Goal: Transaction & Acquisition: Purchase product/service

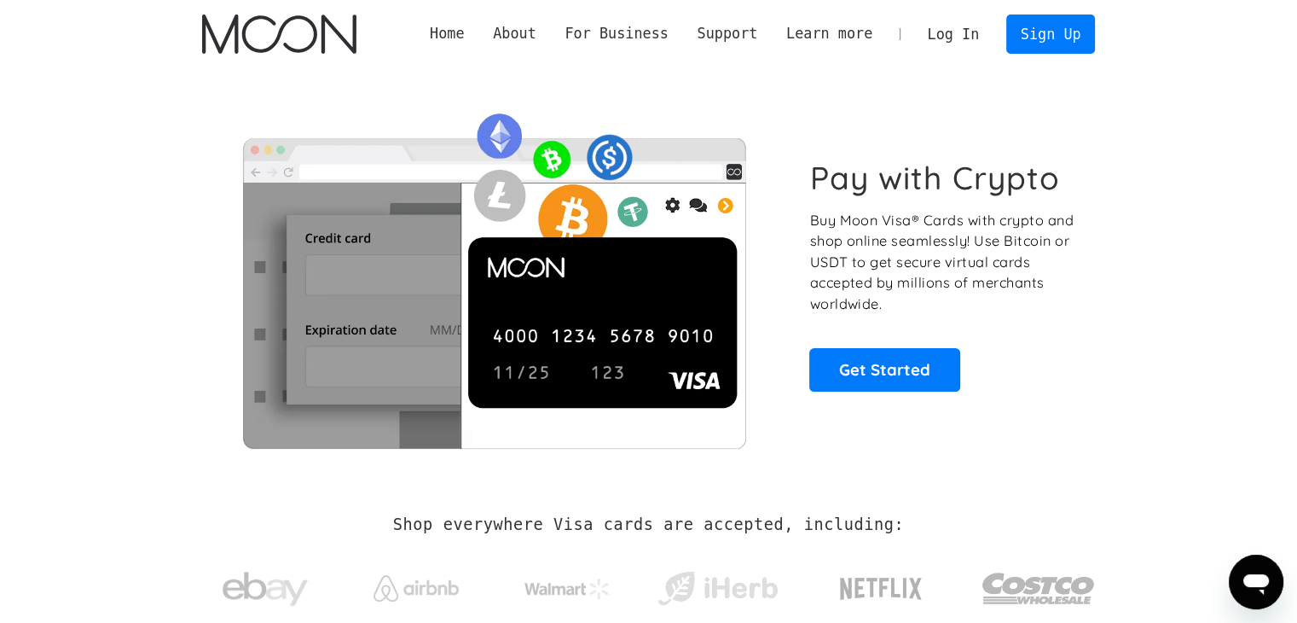
click at [953, 39] on link "Log In" at bounding box center [953, 34] width 80 height 38
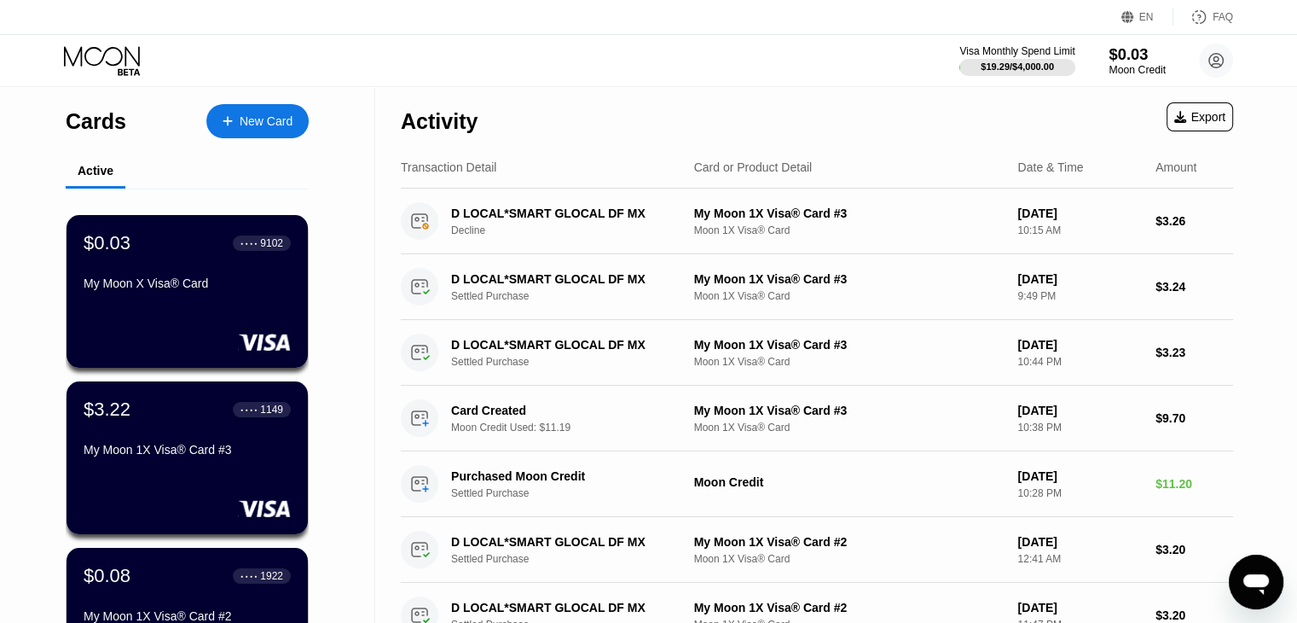
click at [1125, 65] on div "Moon Credit" at bounding box center [1137, 70] width 57 height 12
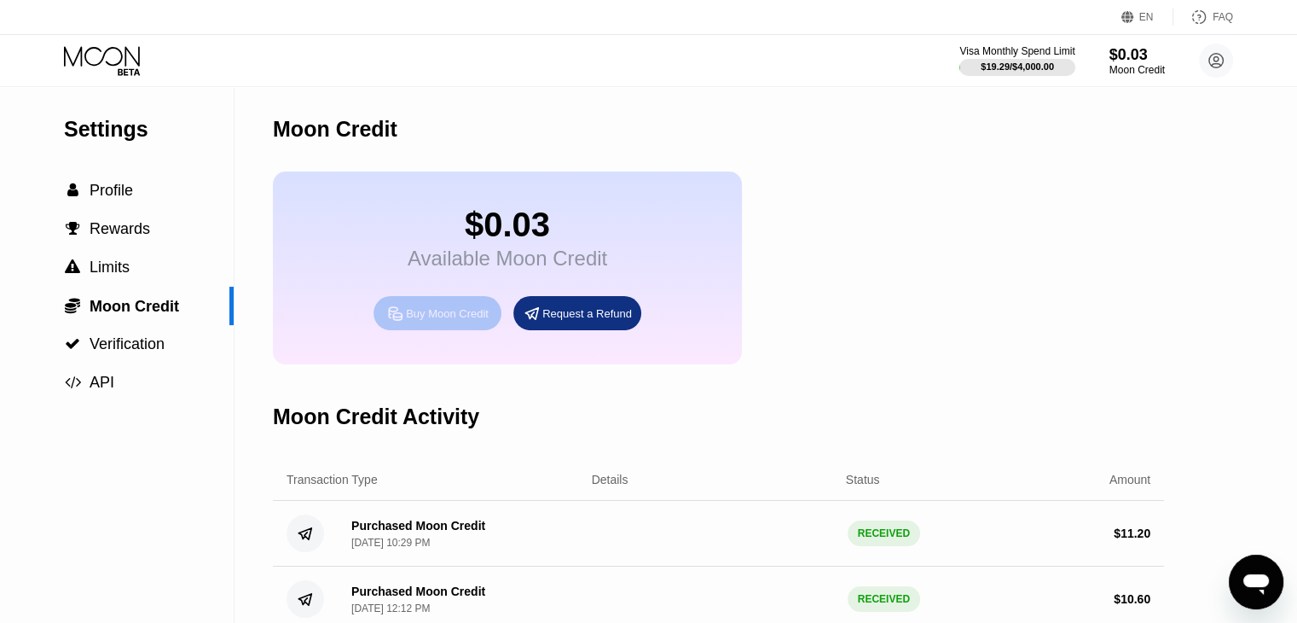
click at [440, 321] on div "Buy Moon Credit" at bounding box center [447, 313] width 83 height 14
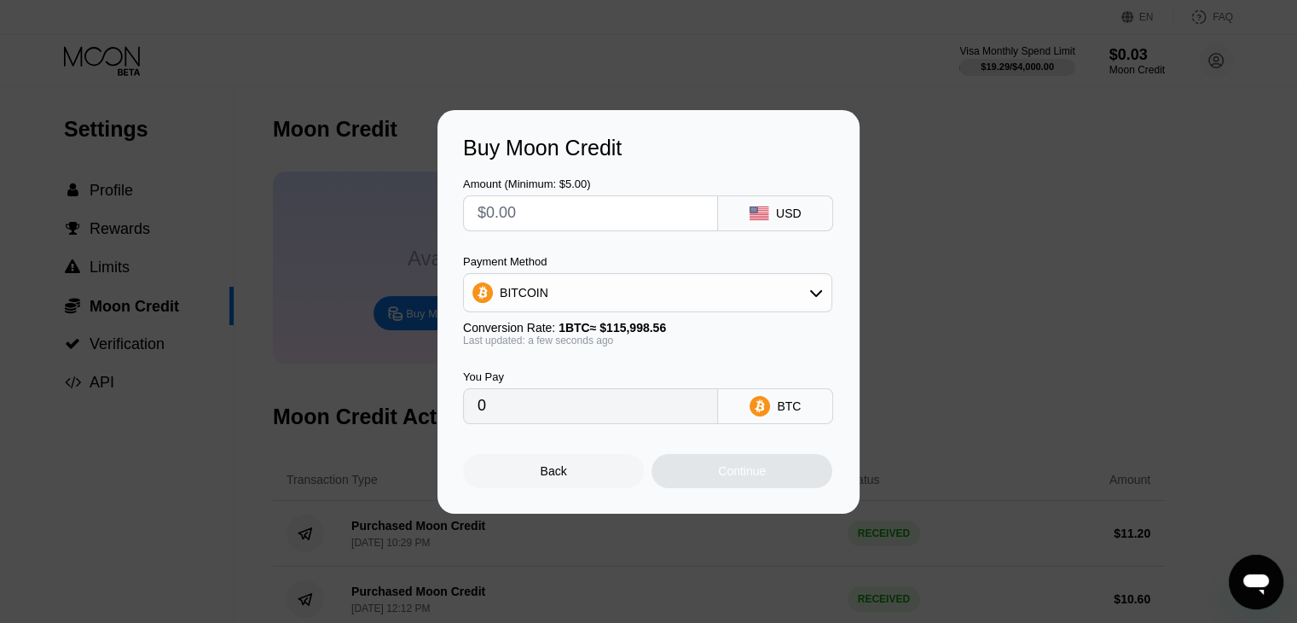
click at [658, 301] on div "BITCOIN" at bounding box center [648, 292] width 368 height 34
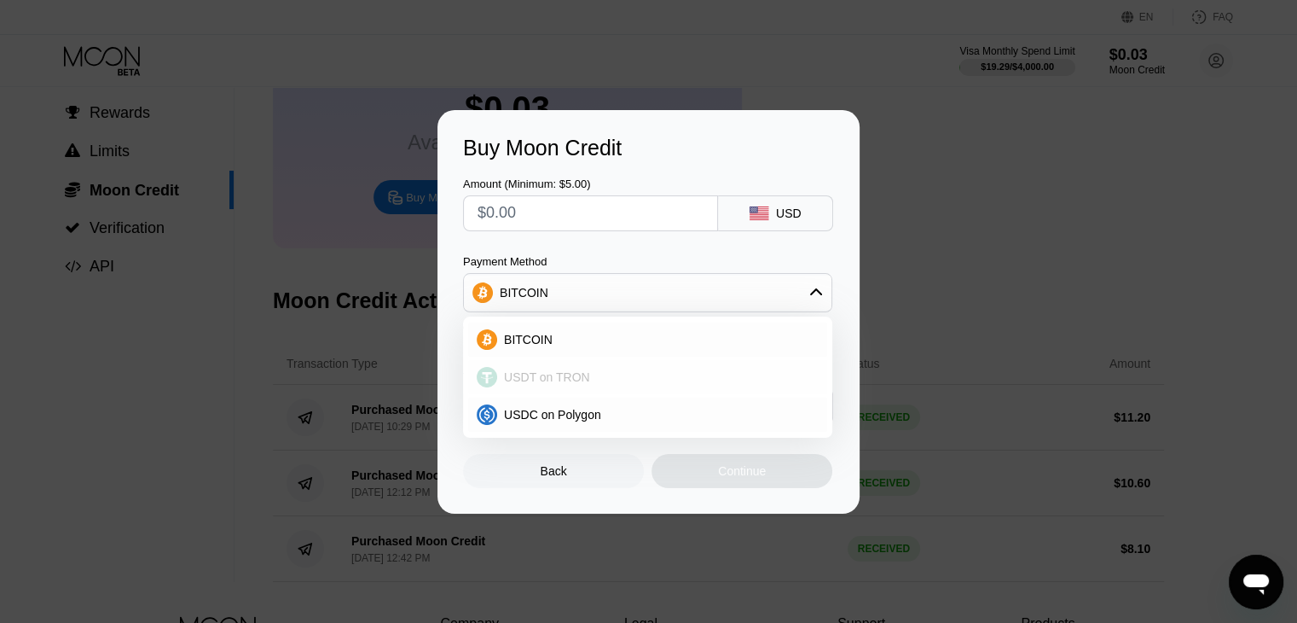
scroll to position [171, 0]
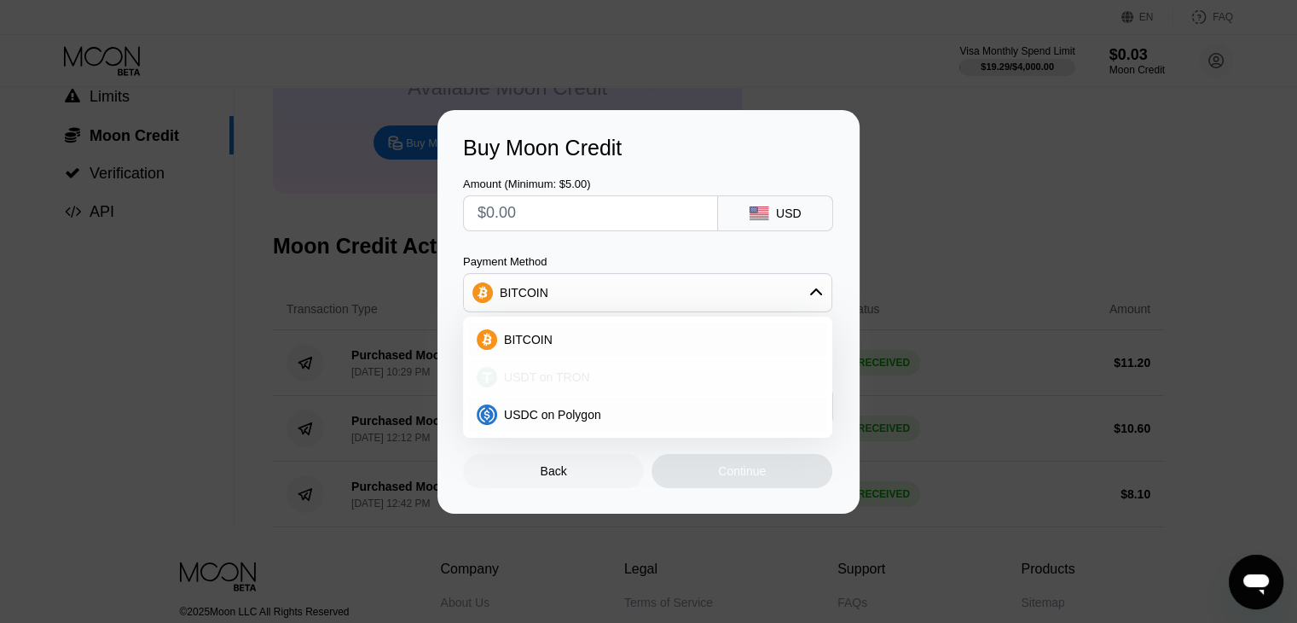
click at [585, 387] on div "USDT on TRON" at bounding box center [647, 377] width 359 height 34
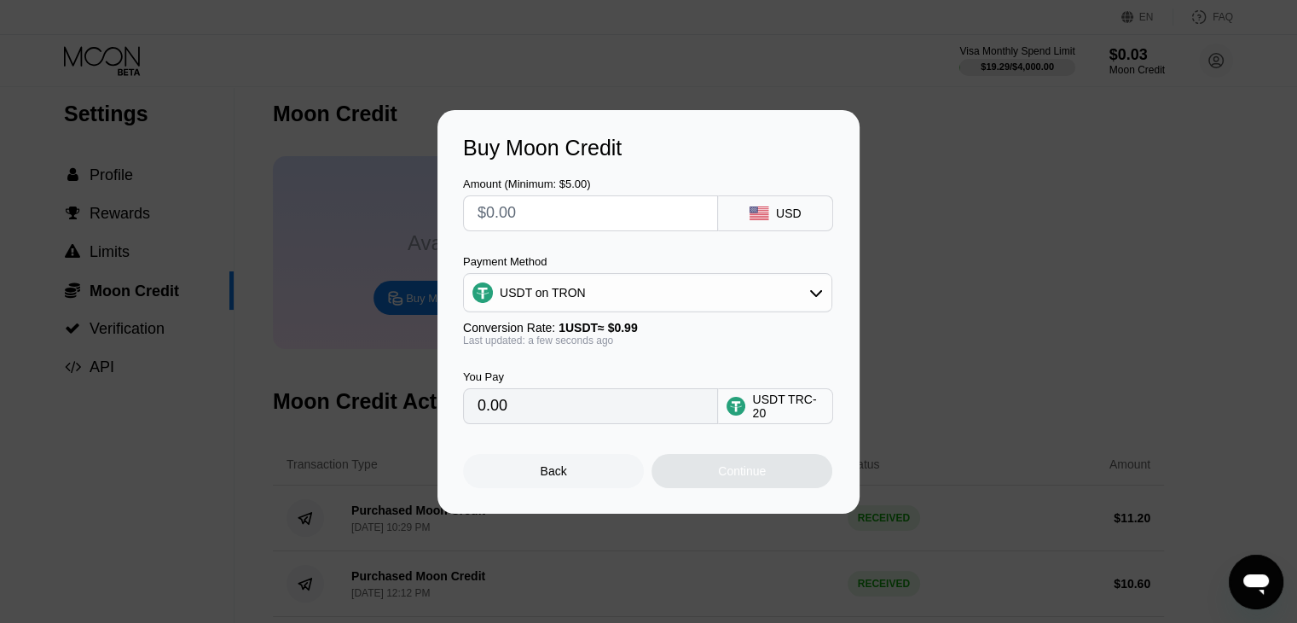
scroll to position [0, 0]
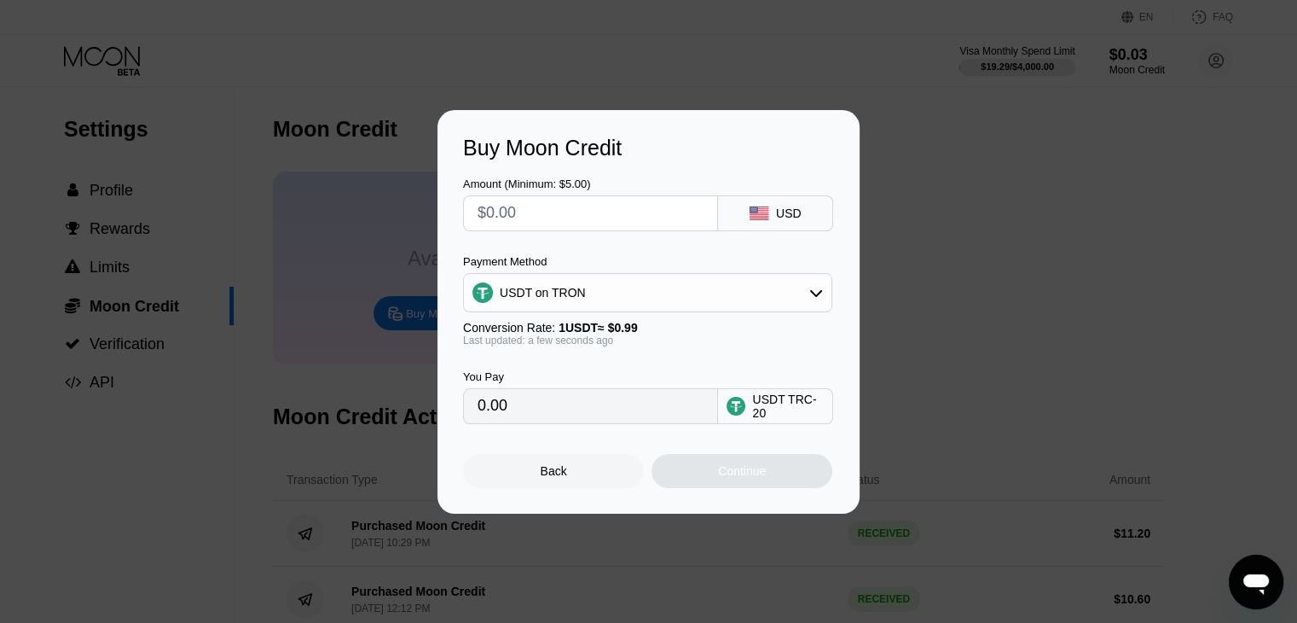
click at [806, 211] on div "USD" at bounding box center [775, 213] width 115 height 36
click at [762, 211] on icon at bounding box center [759, 213] width 19 height 14
click at [699, 418] on input "0.00" at bounding box center [591, 406] width 226 height 34
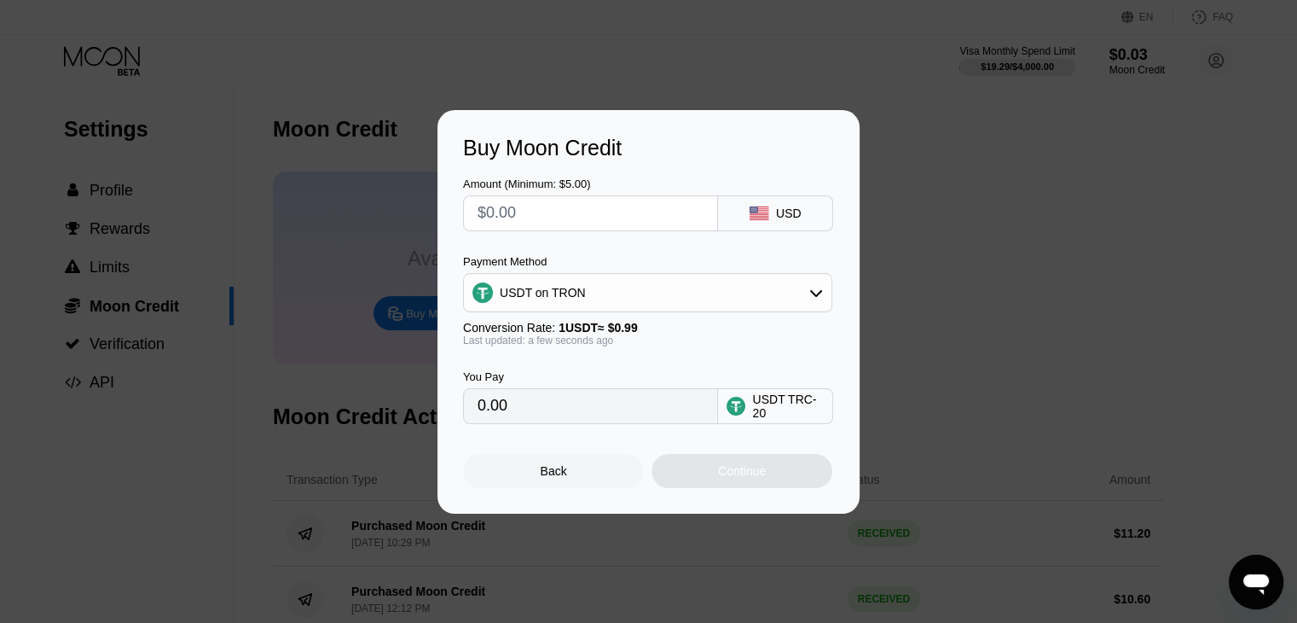
click at [501, 200] on input "text" at bounding box center [591, 213] width 226 height 34
click at [733, 307] on div "USDT on TRON" at bounding box center [648, 292] width 368 height 34
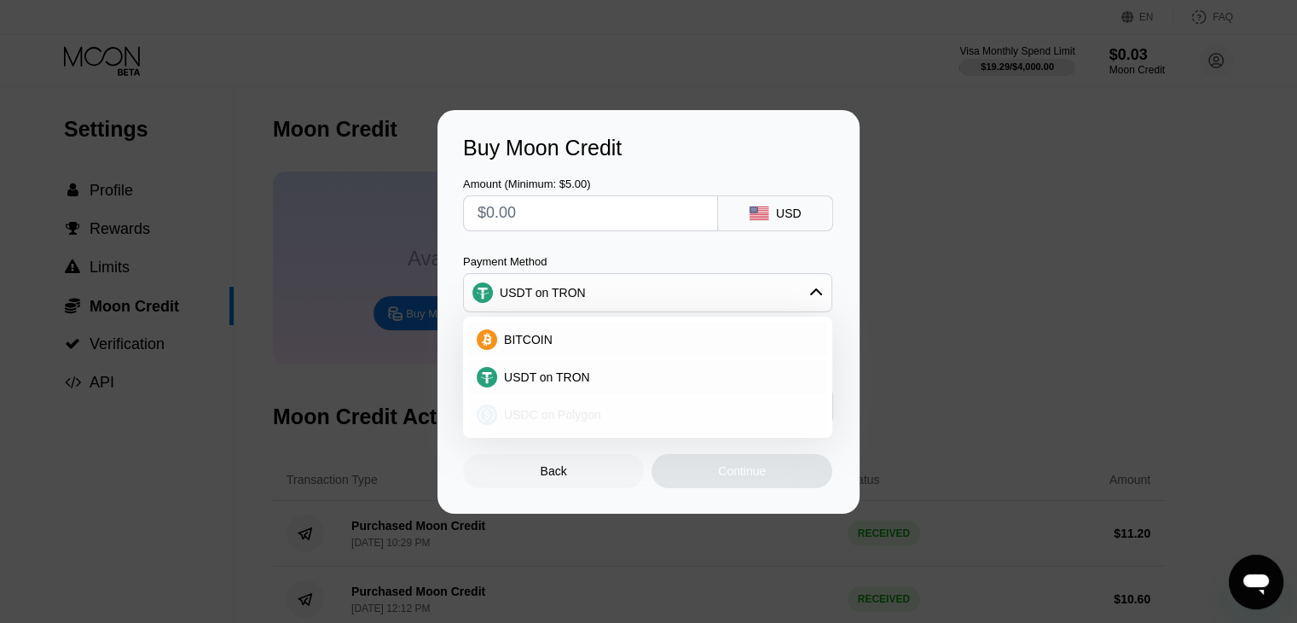
click at [623, 424] on div "USDC on Polygon" at bounding box center [647, 414] width 359 height 34
type input "0"
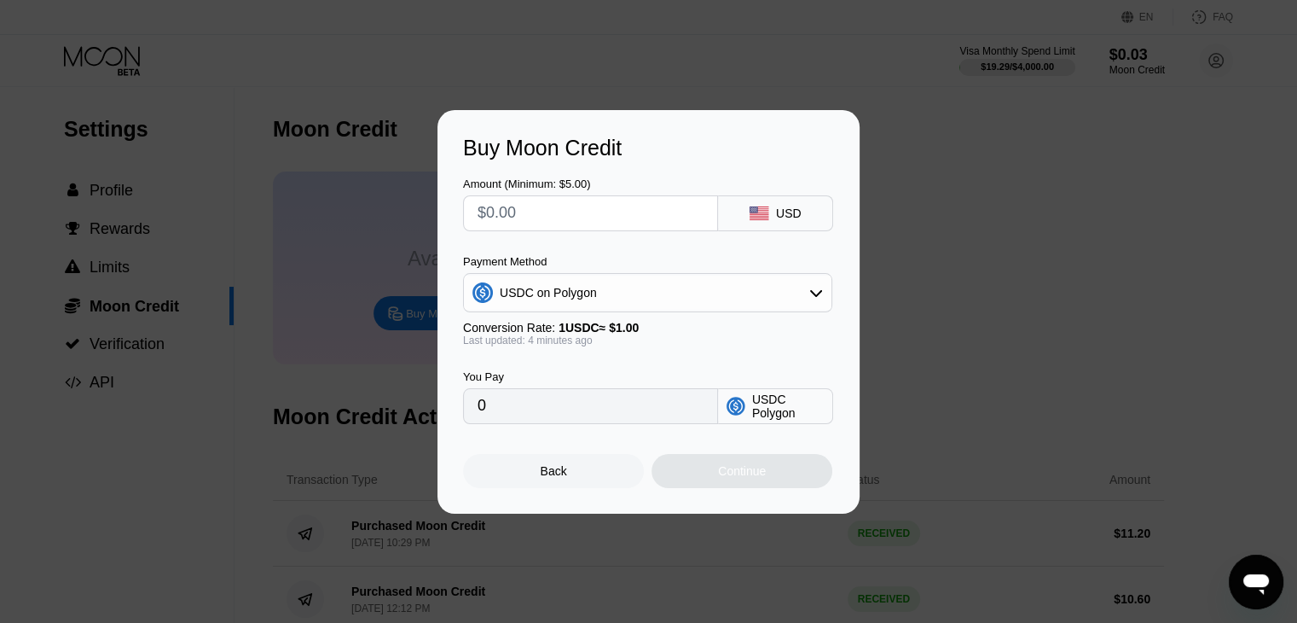
click at [365, 140] on div "Buy Moon Credit Amount (Minimum: $5.00) USD Payment Method USDC on Polygon Conv…" at bounding box center [648, 311] width 1297 height 403
drag, startPoint x: 542, startPoint y: 502, endPoint x: 539, endPoint y: 485, distance: 17.2
click at [539, 485] on div "Buy Moon Credit Amount (Minimum: $5.00) USD Payment Method USDC on Polygon Conv…" at bounding box center [648, 311] width 422 height 403
click at [539, 485] on div "Back" at bounding box center [553, 471] width 181 height 34
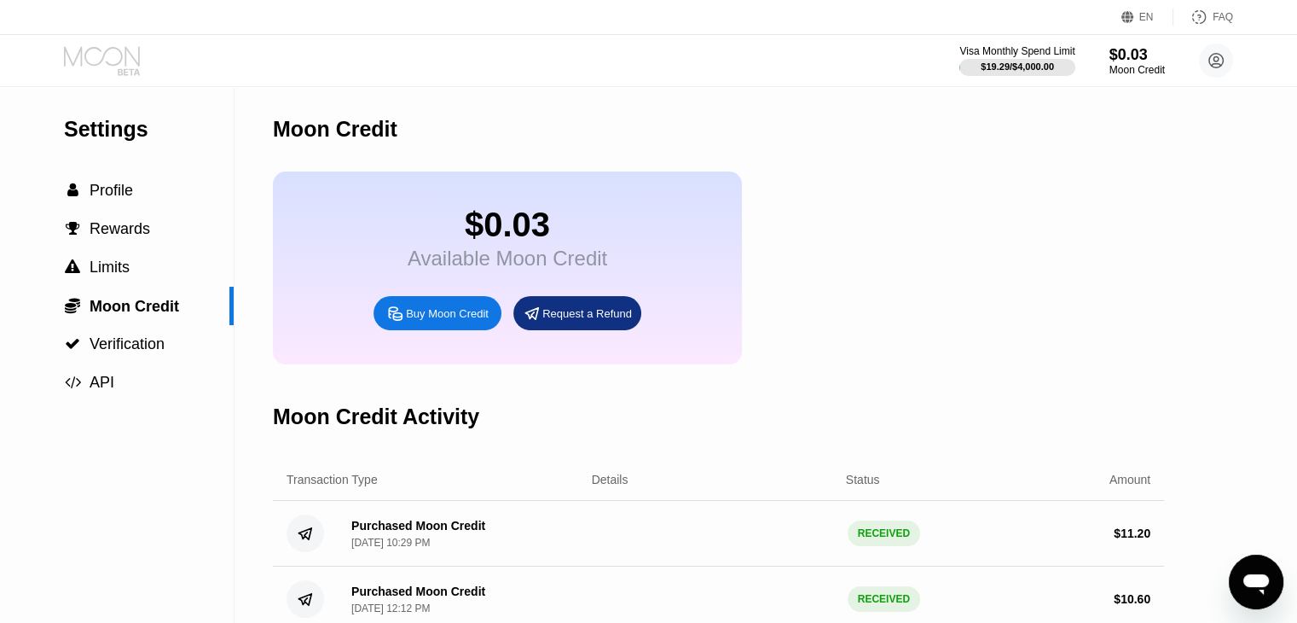
click at [131, 73] on icon at bounding box center [129, 71] width 22 height 7
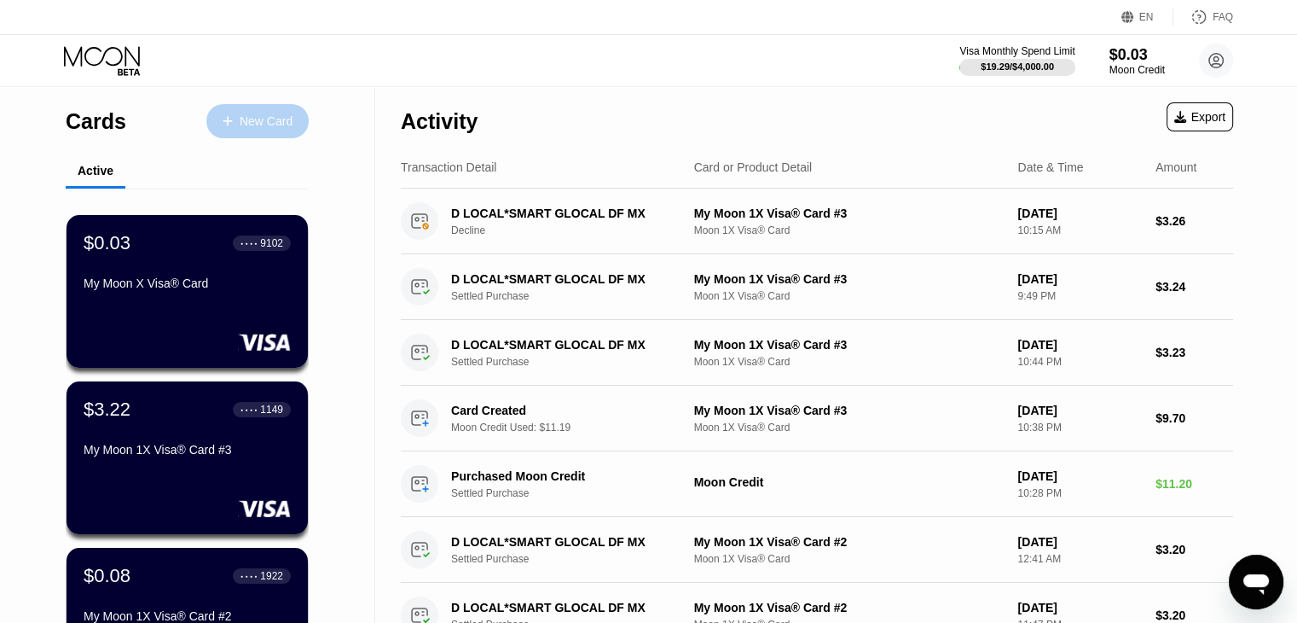
click at [248, 110] on div "New Card" at bounding box center [257, 121] width 102 height 34
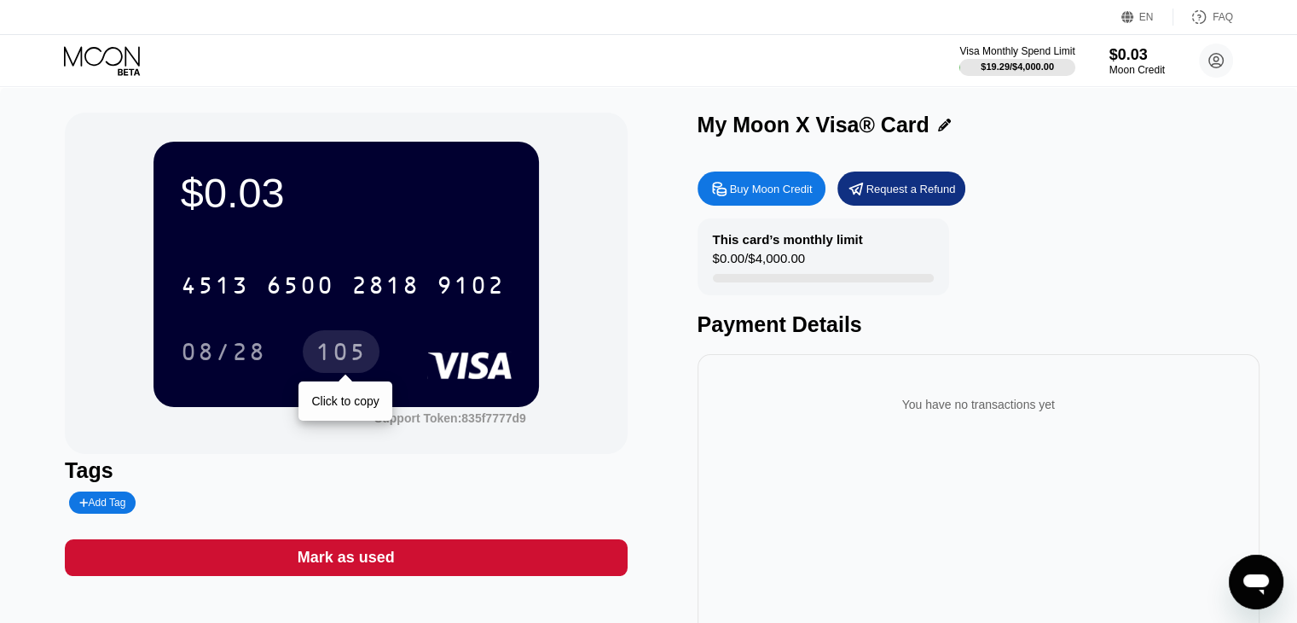
click at [343, 362] on div "105" at bounding box center [341, 353] width 51 height 27
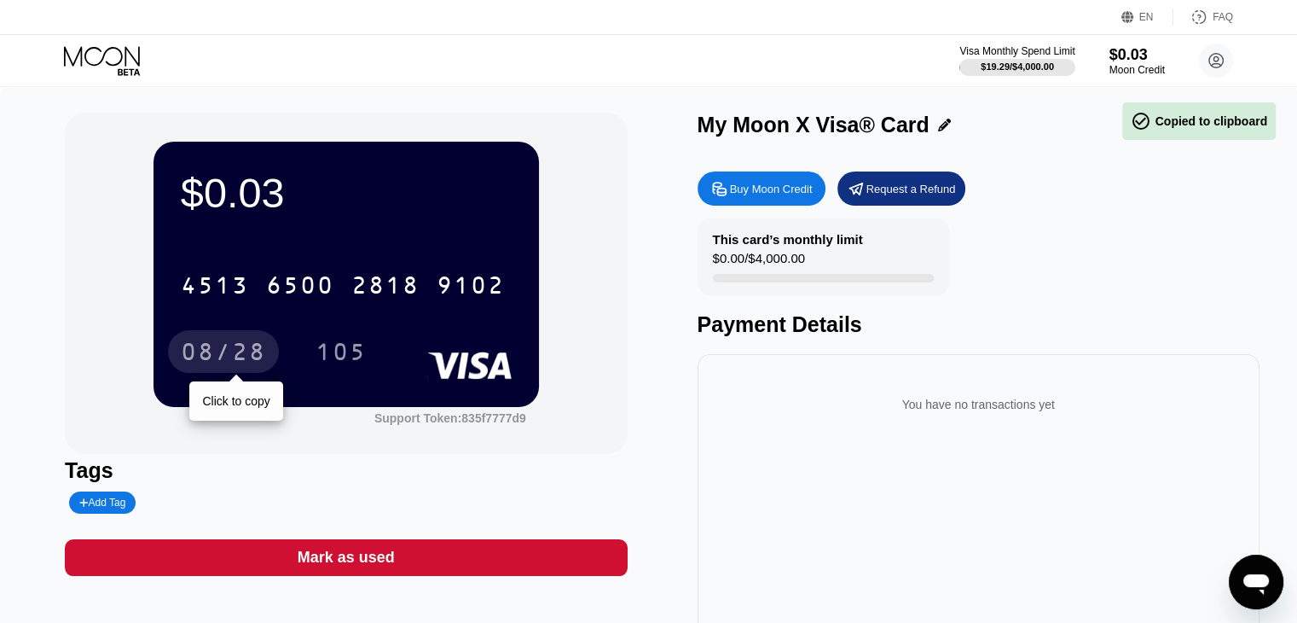
click at [229, 359] on div "08/28" at bounding box center [223, 353] width 85 height 27
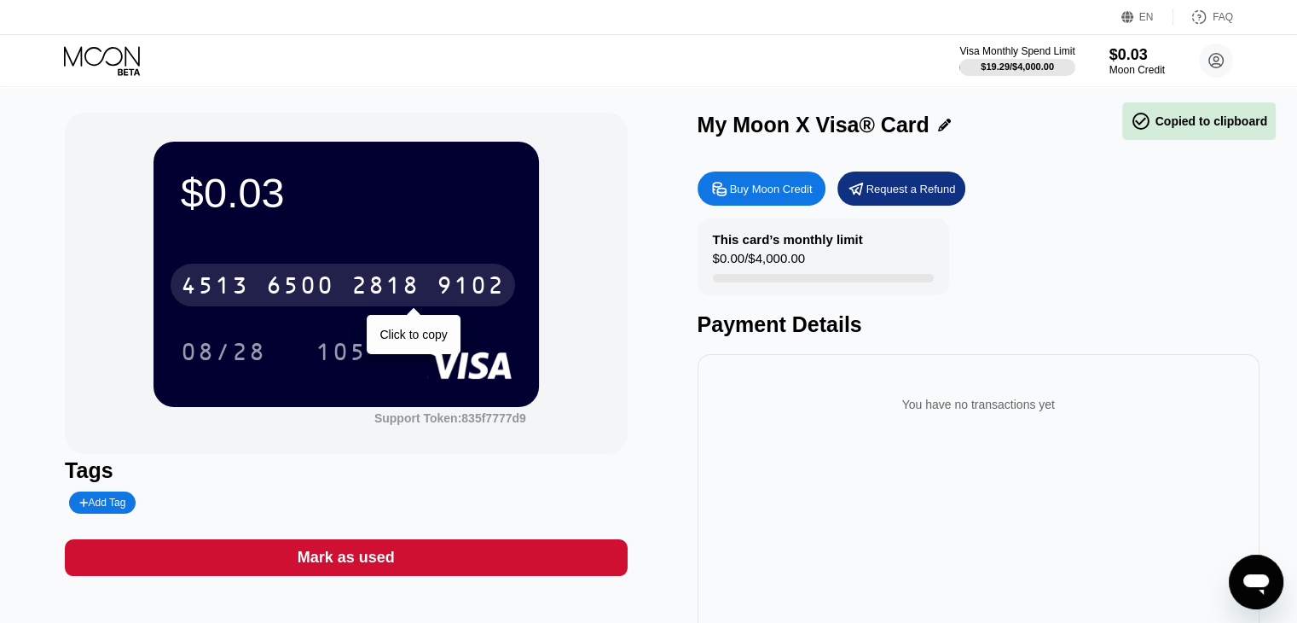
click at [229, 298] on div "4513" at bounding box center [215, 287] width 68 height 27
click at [229, 298] on div "* * * *" at bounding box center [215, 287] width 68 height 27
click at [229, 298] on div "4513" at bounding box center [215, 287] width 68 height 27
click at [229, 298] on div "* * * *" at bounding box center [215, 287] width 68 height 27
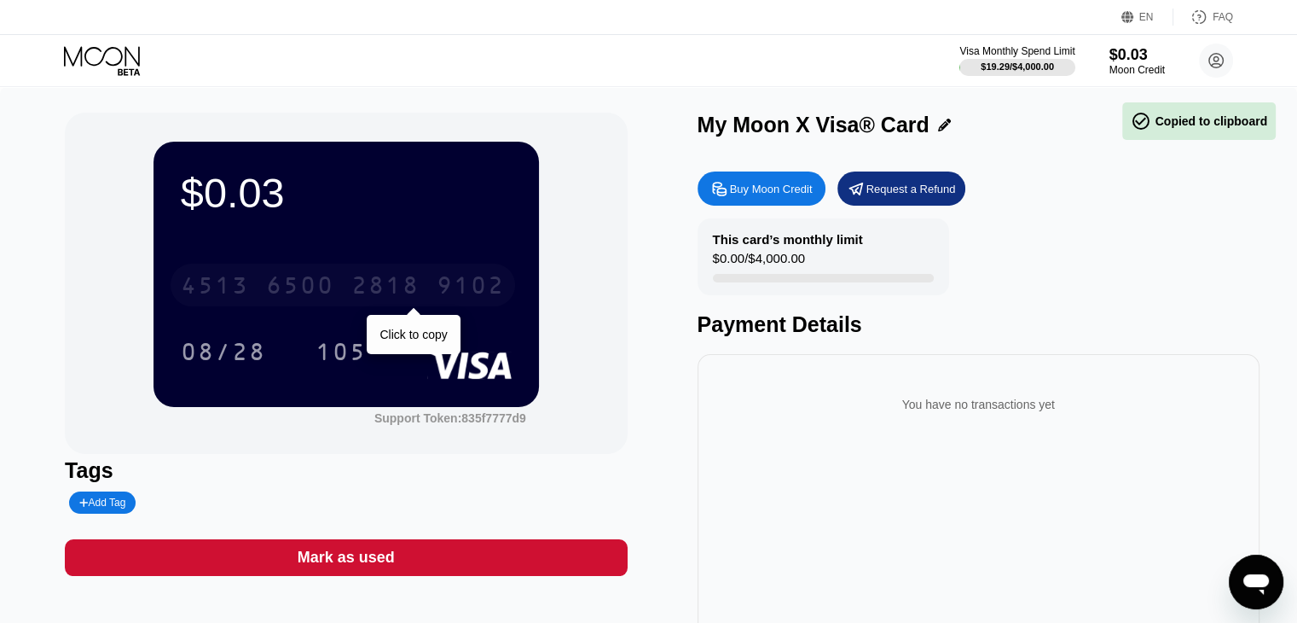
click at [229, 298] on div "4513" at bounding box center [215, 287] width 68 height 27
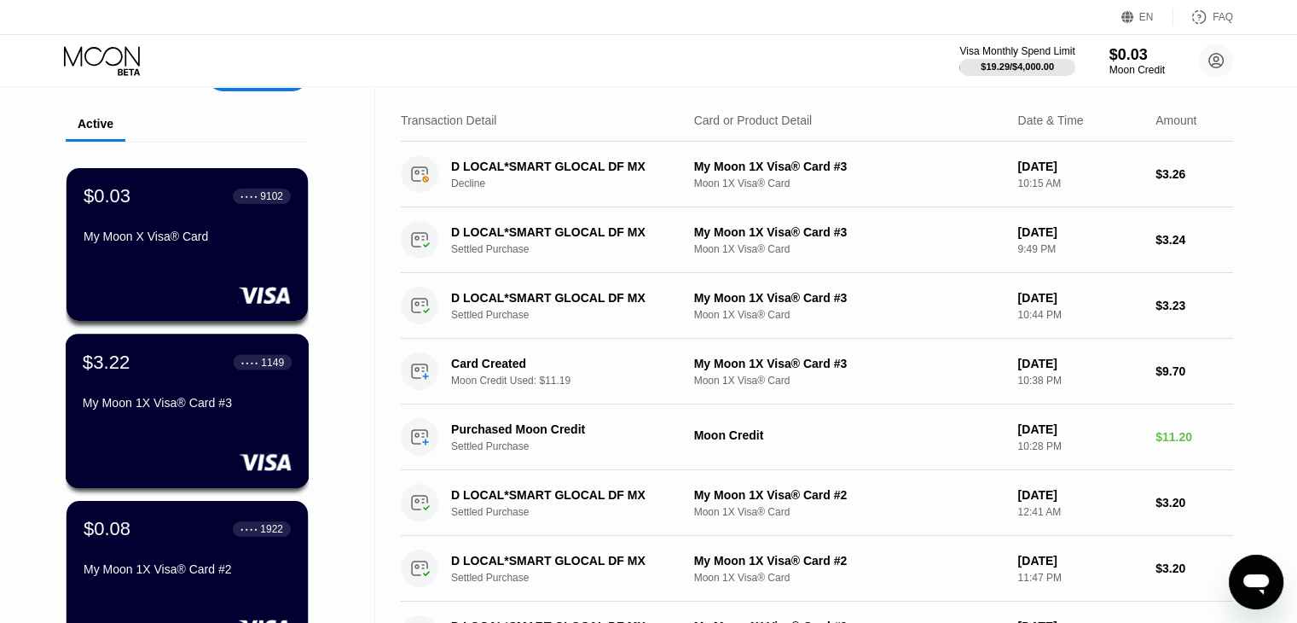
scroll to position [41, 0]
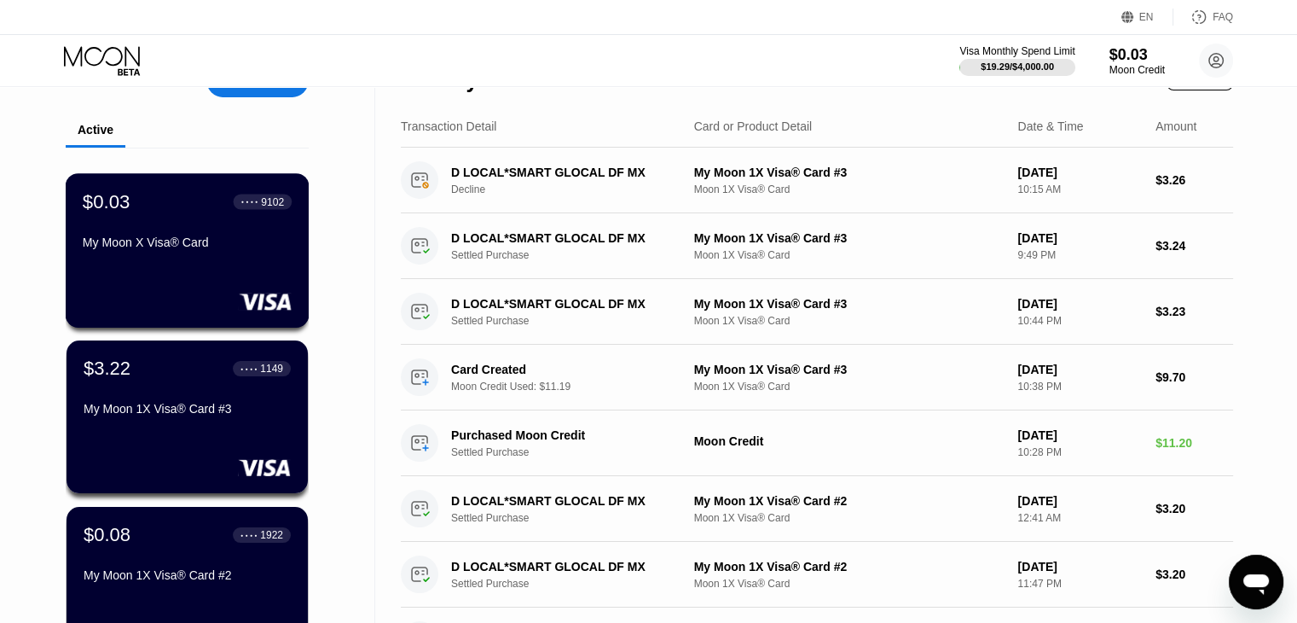
click at [167, 287] on div "$0.03 ● ● ● ● 9102 My Moon X Visa® Card" at bounding box center [188, 250] width 244 height 154
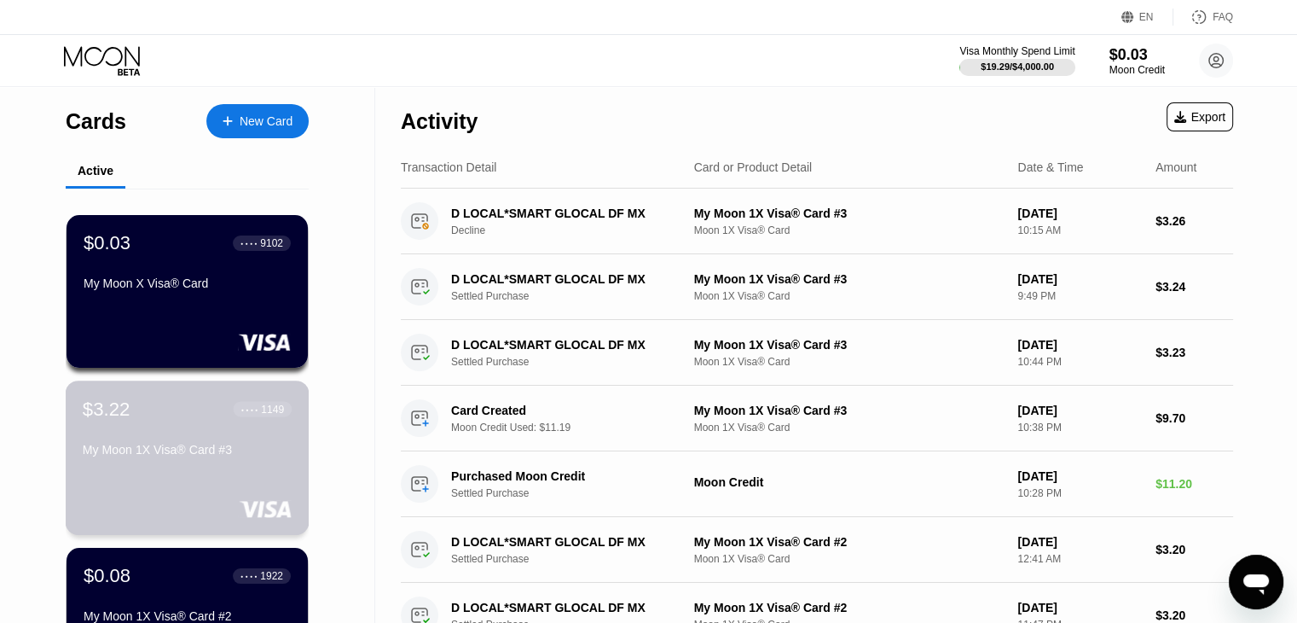
click at [145, 440] on div "$3.22 ● ● ● ● 1149 My Moon 1X Visa® Card #3" at bounding box center [187, 430] width 209 height 66
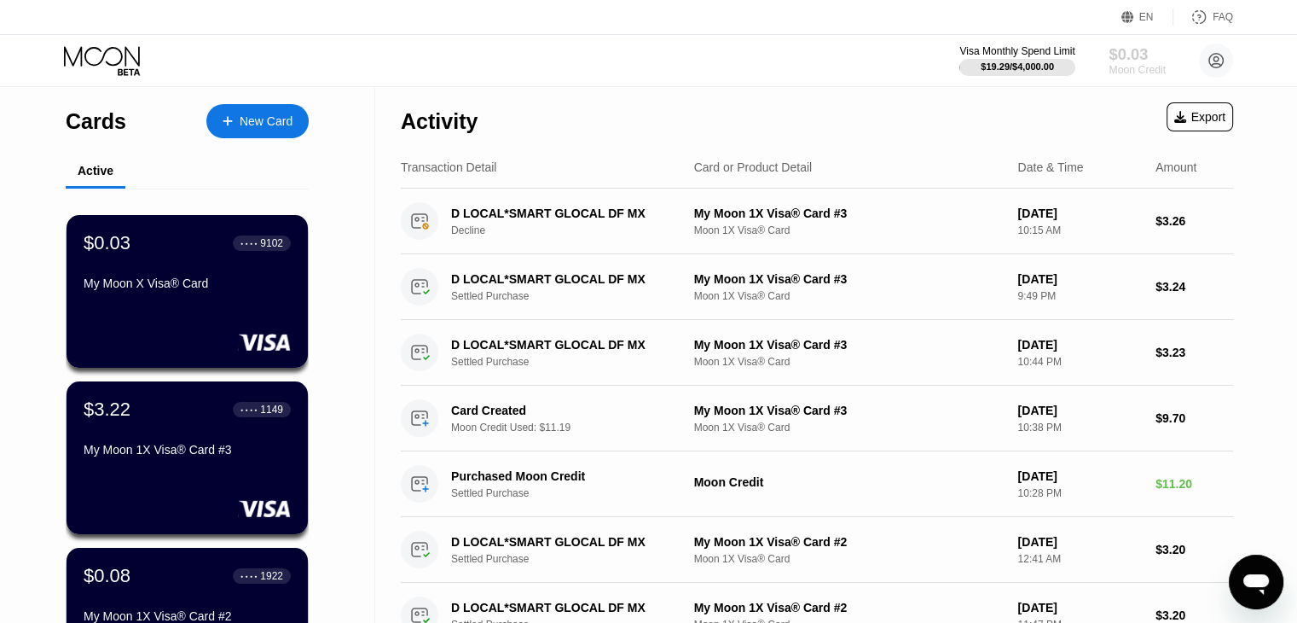
click at [1133, 62] on div "$0.03" at bounding box center [1137, 54] width 57 height 18
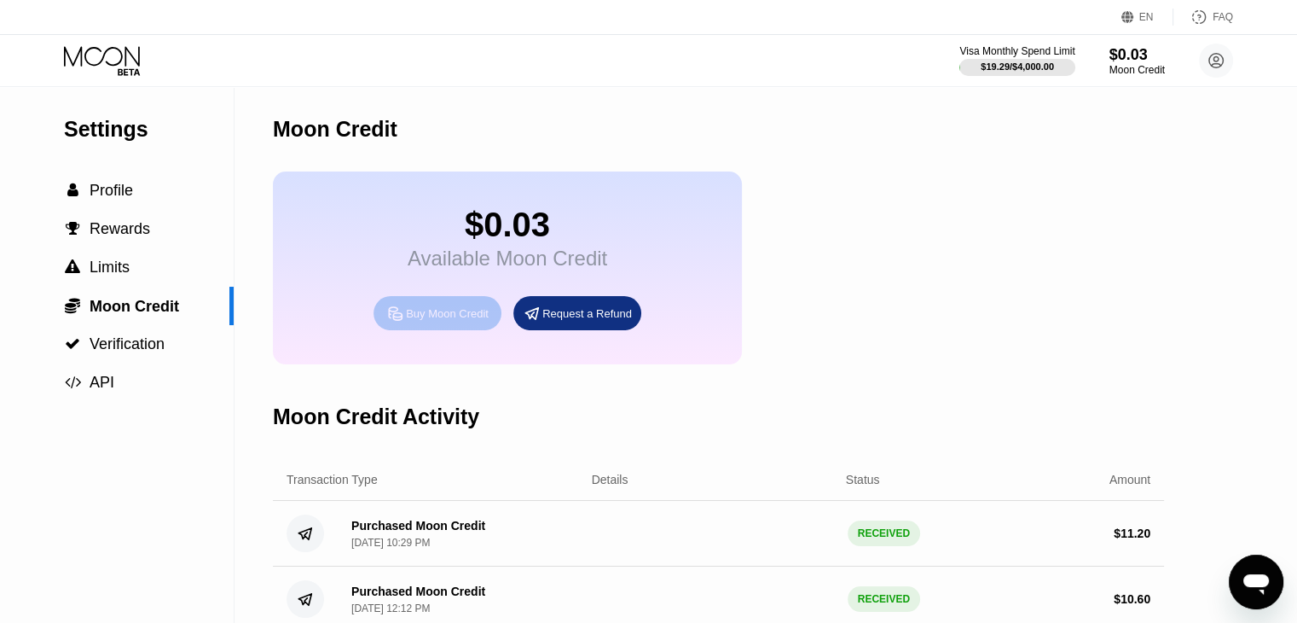
click at [409, 321] on div "Buy Moon Credit" at bounding box center [447, 313] width 83 height 14
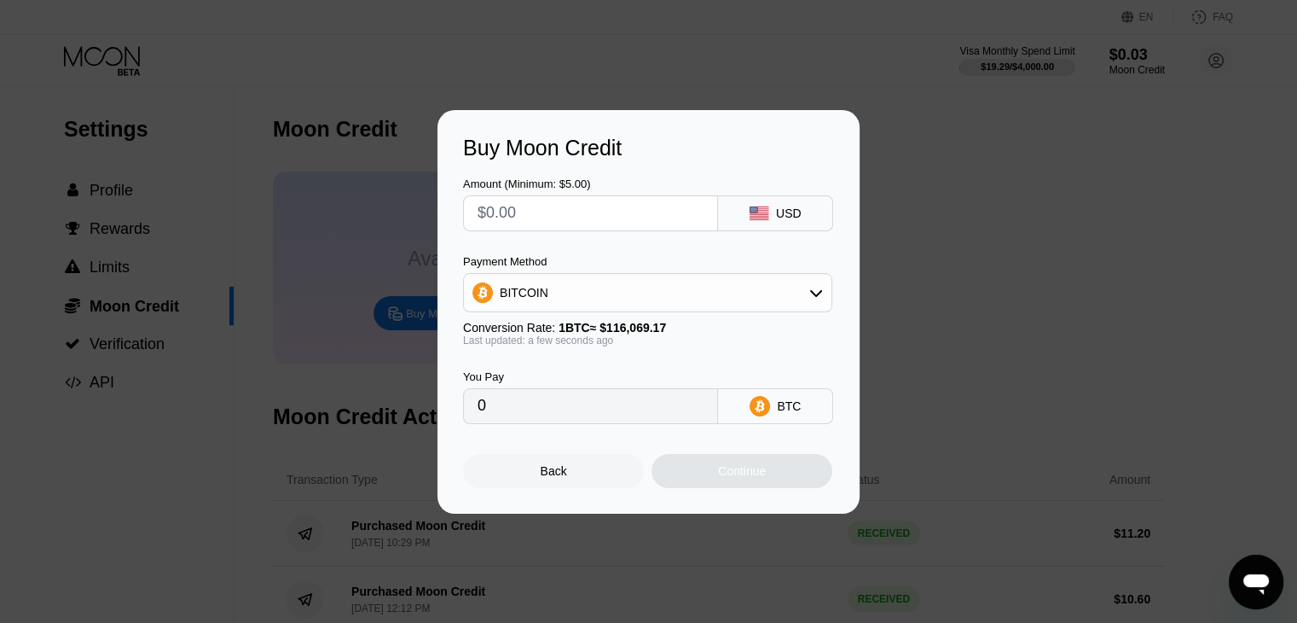
click at [551, 202] on input "text" at bounding box center [591, 213] width 226 height 34
type input "$1"
type input "0.00000862"
type input "$10"
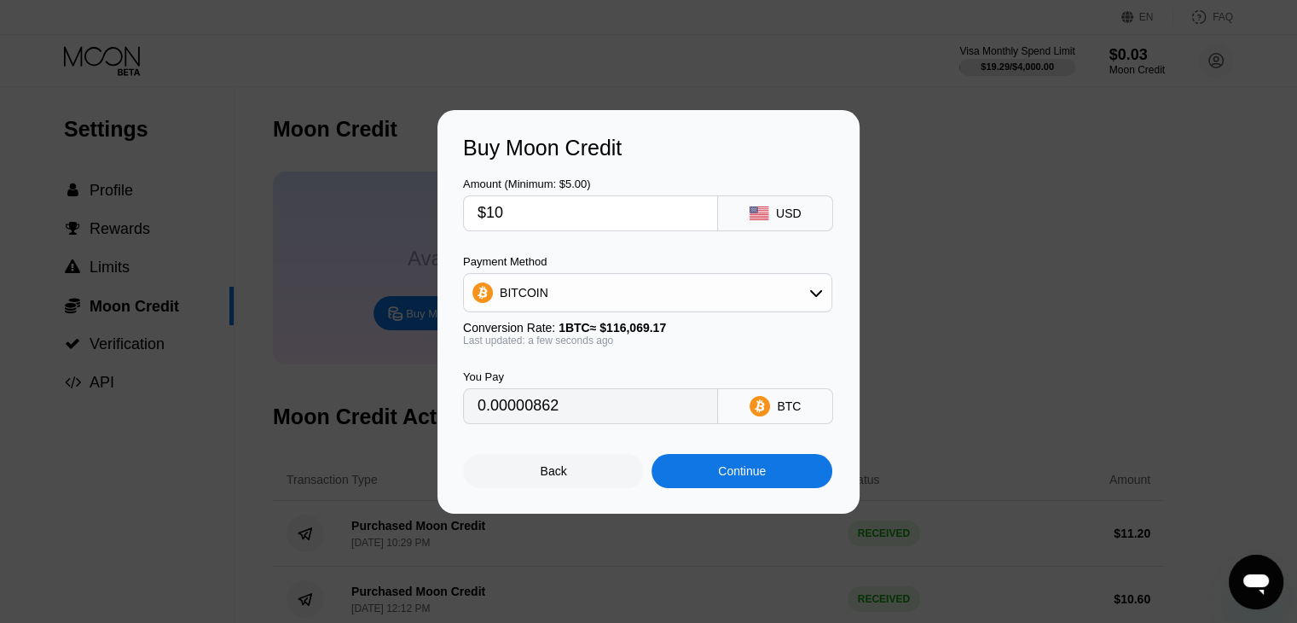
type input "0.00008616"
type input "$10"
click at [508, 278] on div "BITCOIN" at bounding box center [648, 292] width 368 height 34
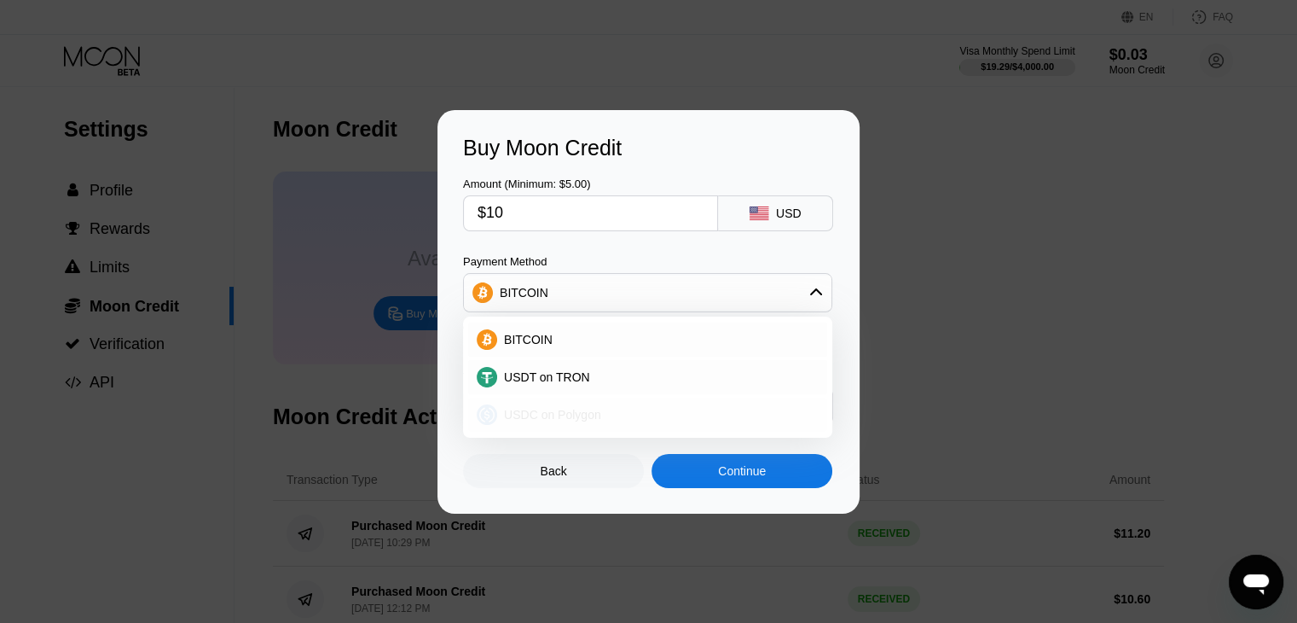
click at [522, 397] on div "USDC on Polygon" at bounding box center [647, 414] width 359 height 34
type input "10.00000000"
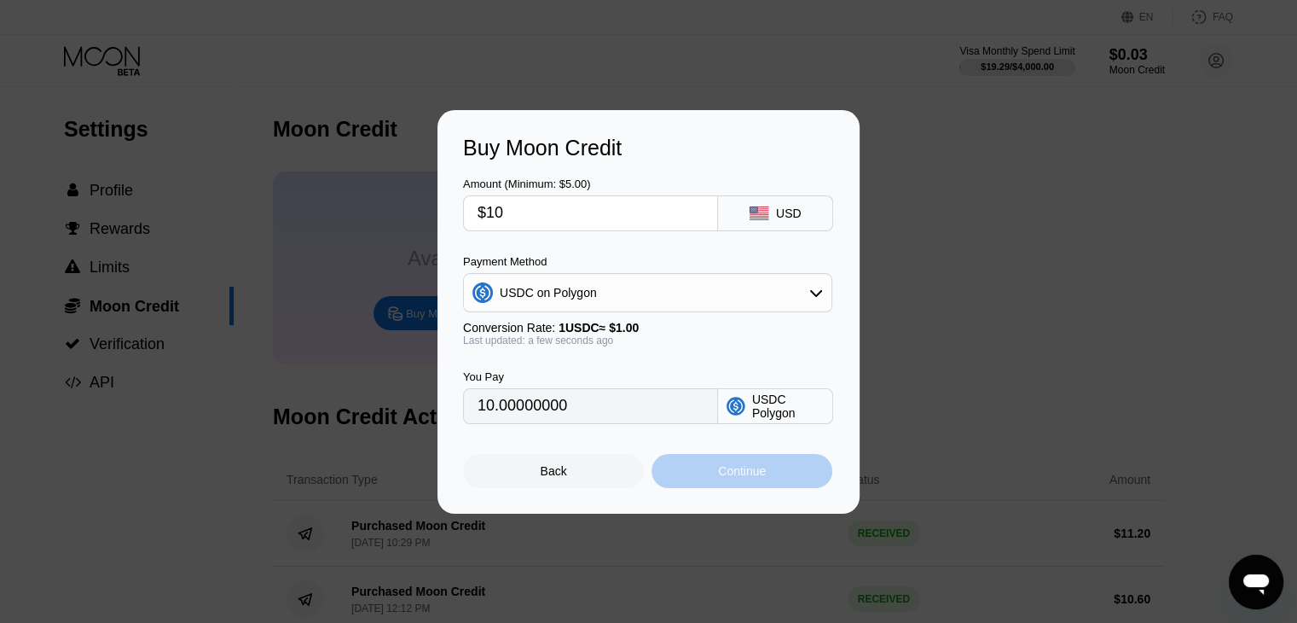
click at [745, 463] on div "Continue" at bounding box center [742, 471] width 181 height 34
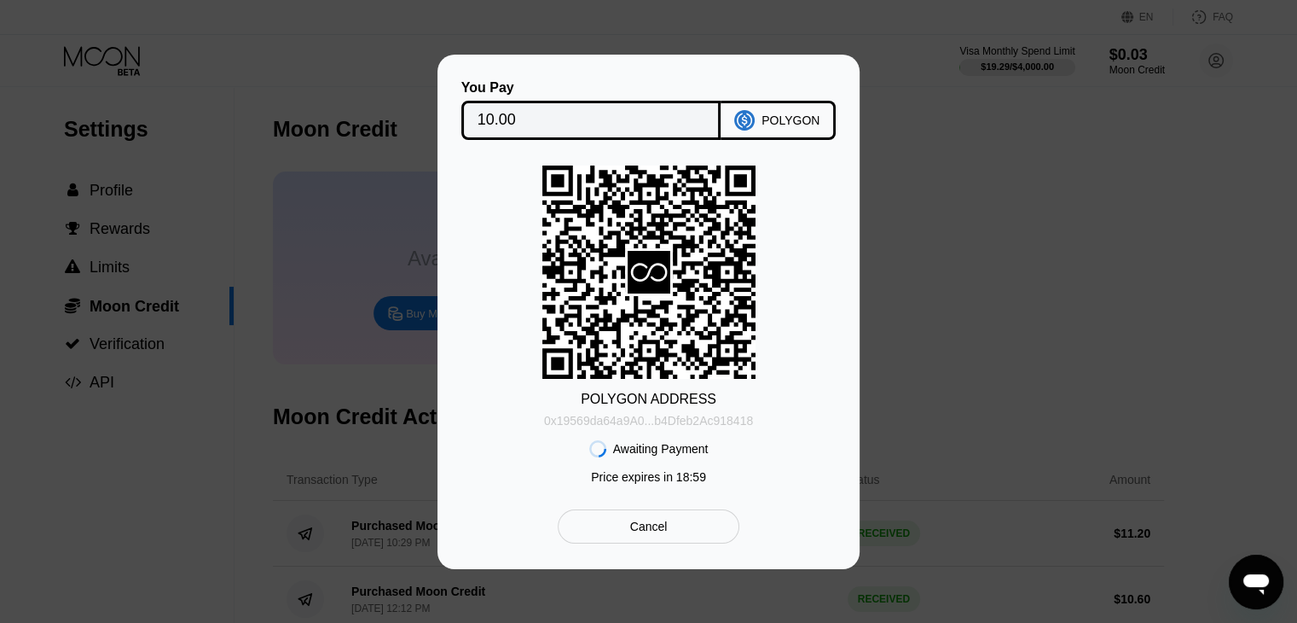
click at [730, 420] on div "0x19569da64a9A0...b4Dfeb2Ac918418" at bounding box center [648, 421] width 209 height 14
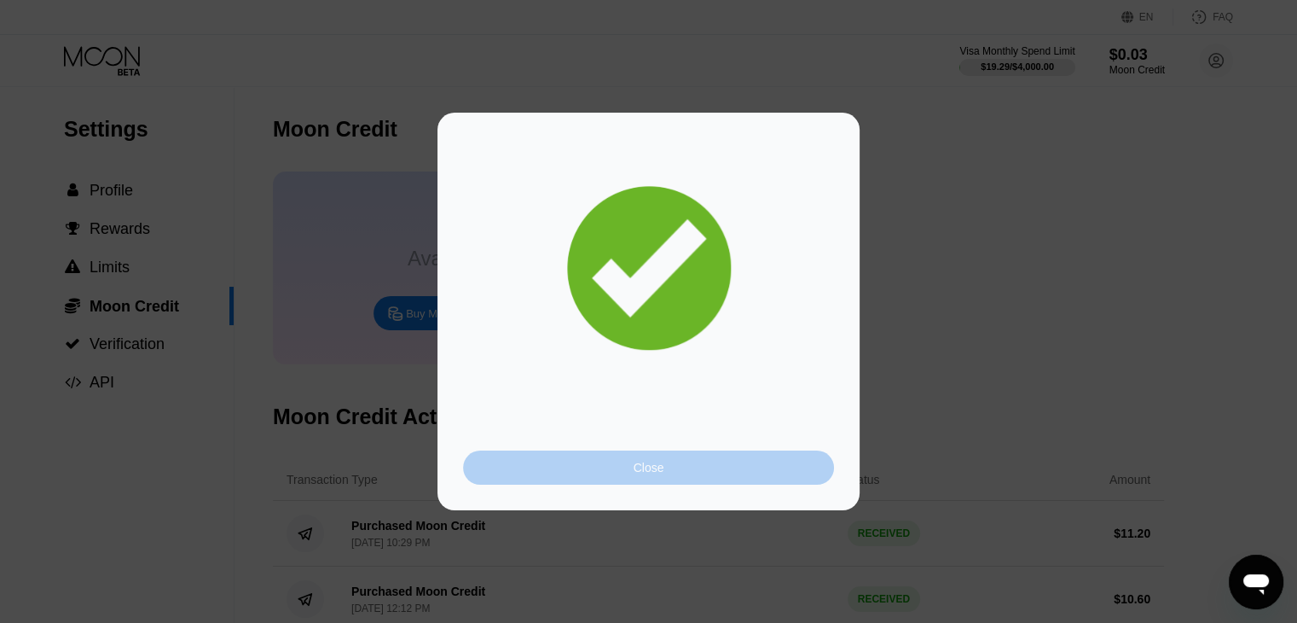
click at [600, 461] on div "Close" at bounding box center [648, 467] width 371 height 34
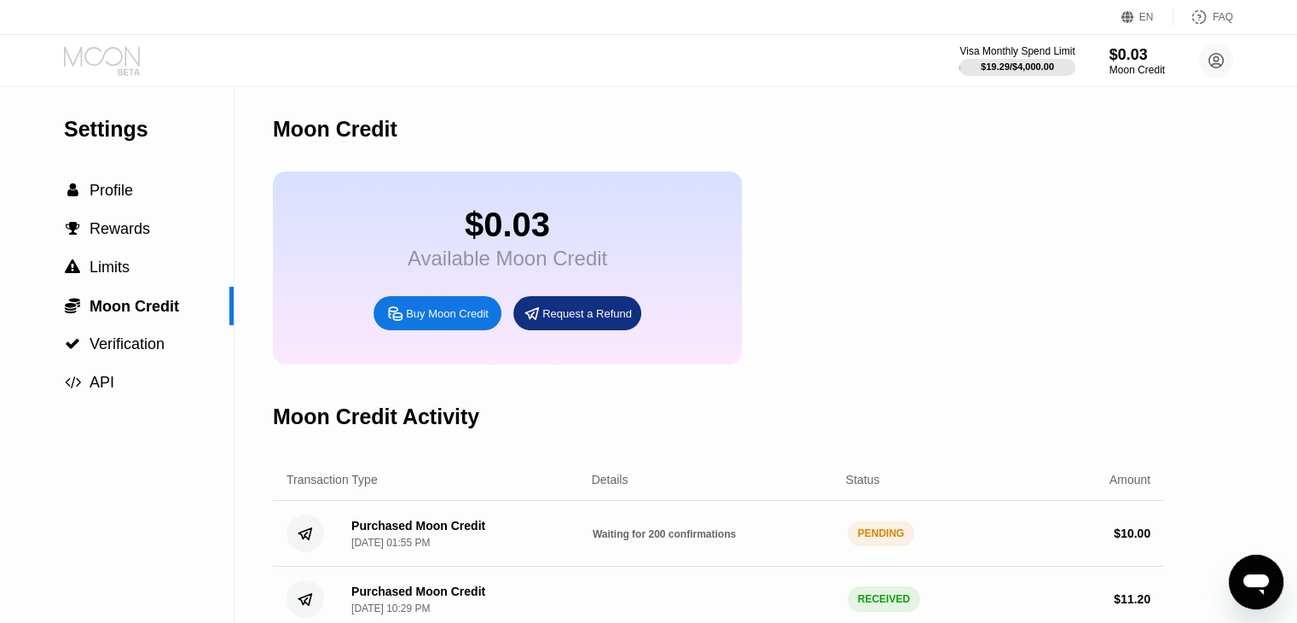
click at [117, 61] on icon at bounding box center [103, 61] width 79 height 30
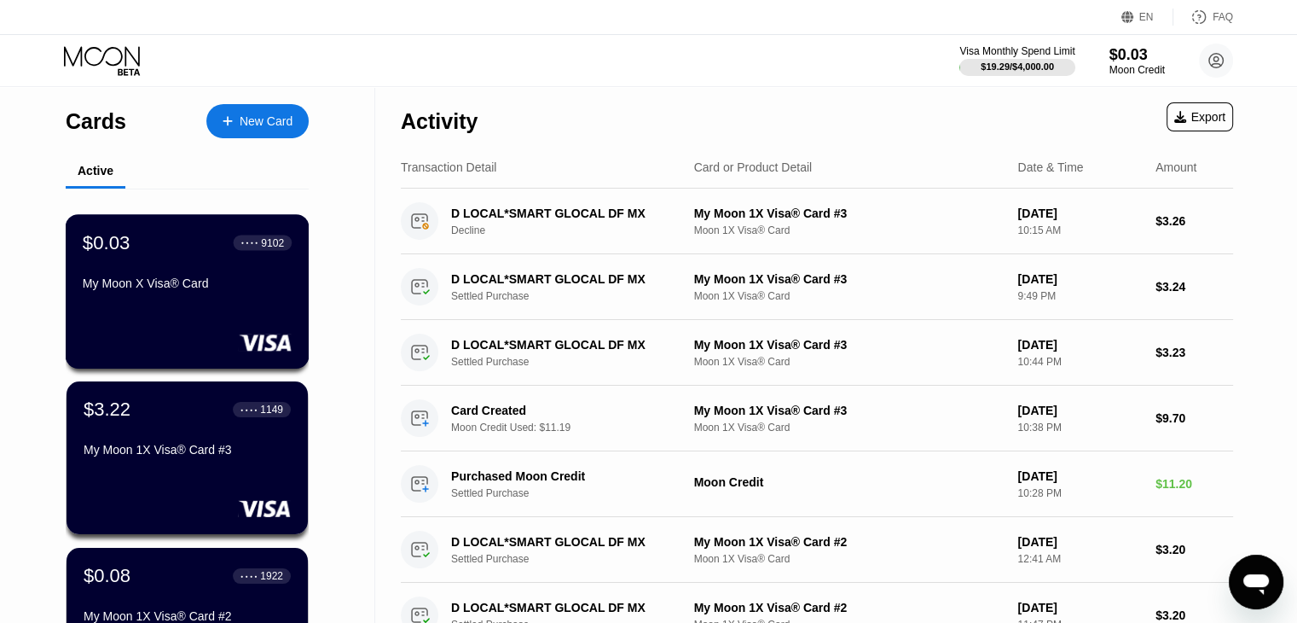
click at [212, 321] on div "$0.03 ● ● ● ● 9102 My Moon X Visa® Card" at bounding box center [188, 291] width 244 height 154
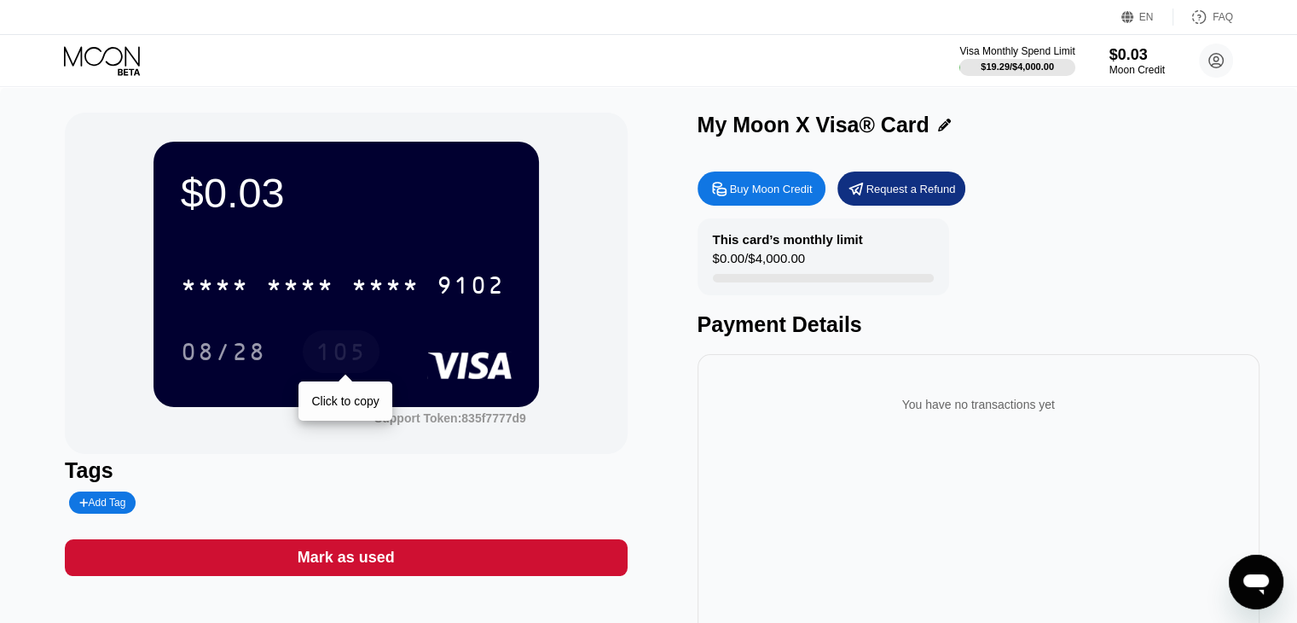
click at [316, 356] on div "105" at bounding box center [341, 353] width 51 height 27
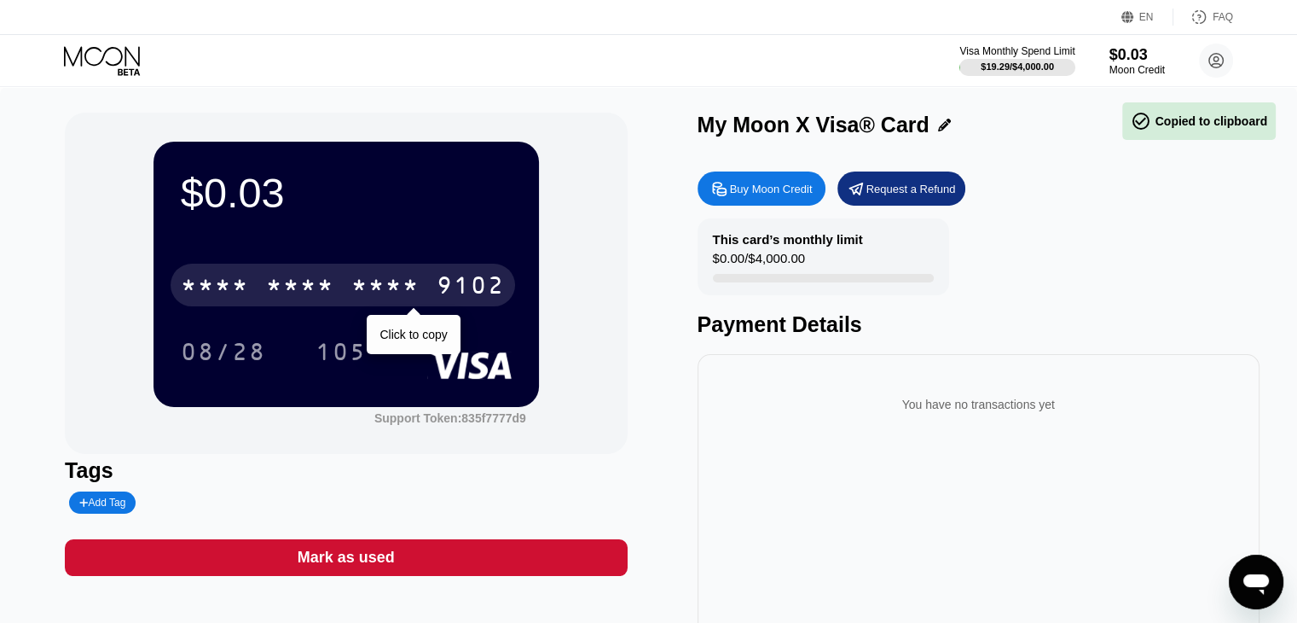
click at [297, 295] on div "* * * *" at bounding box center [300, 287] width 68 height 27
click at [297, 295] on div "6500" at bounding box center [300, 287] width 68 height 27
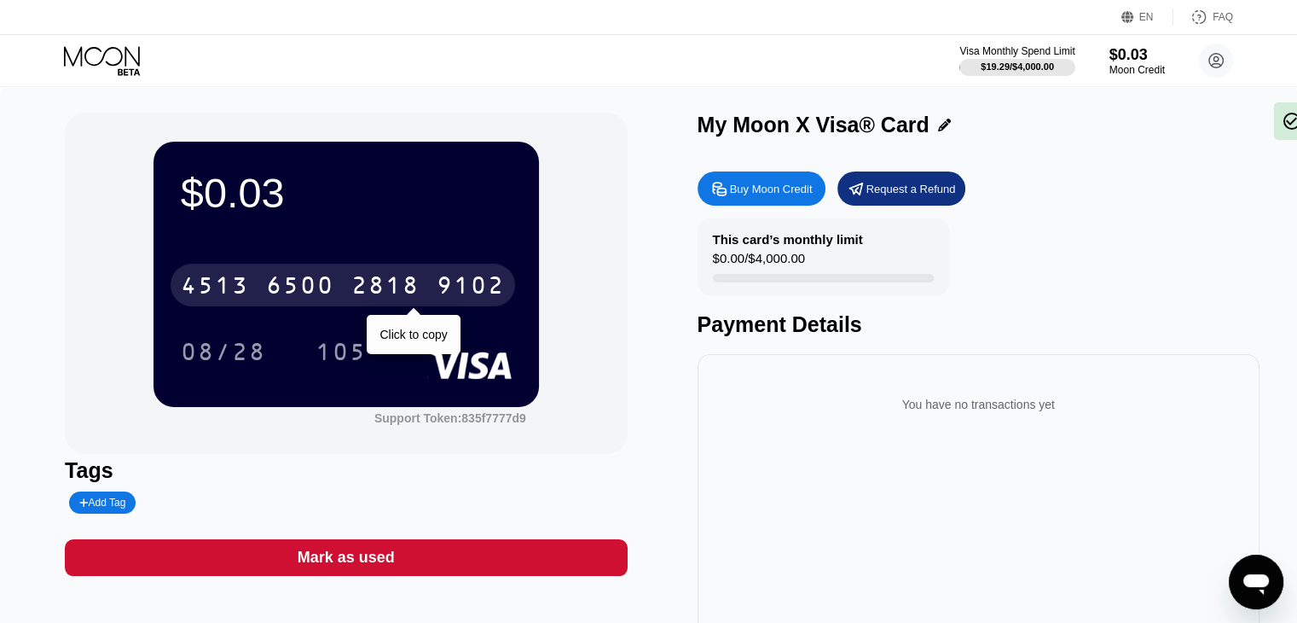
click at [297, 295] on div "6500" at bounding box center [300, 287] width 68 height 27
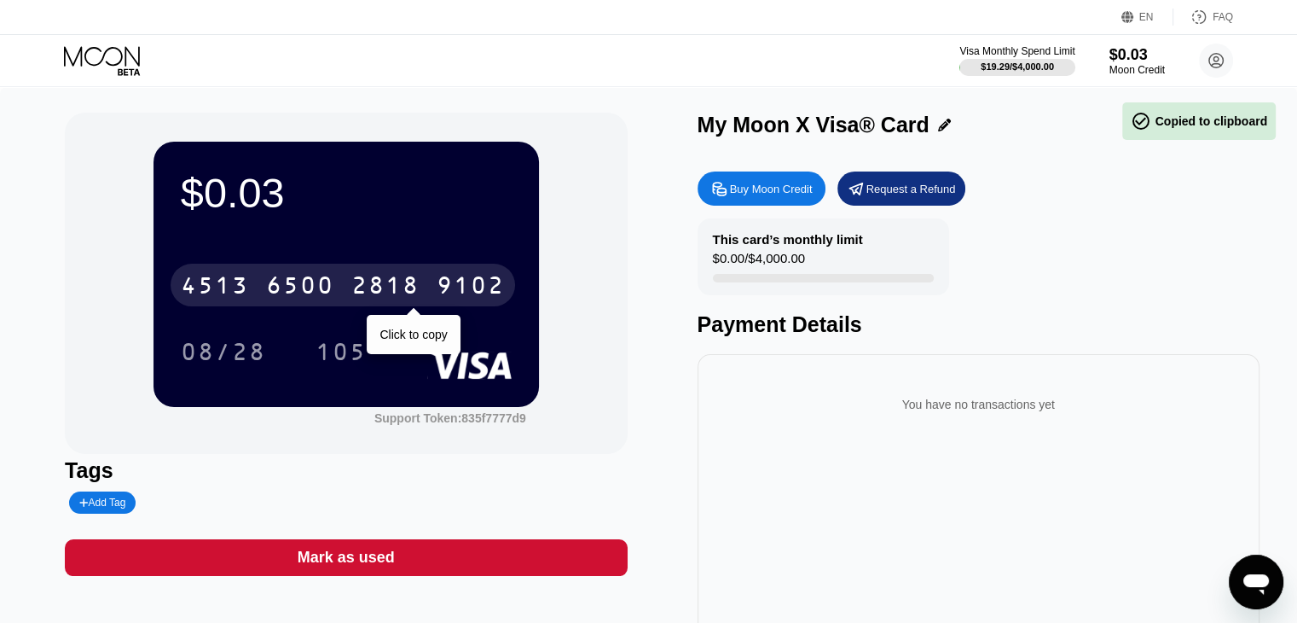
click at [297, 295] on div "6500" at bounding box center [300, 287] width 68 height 27
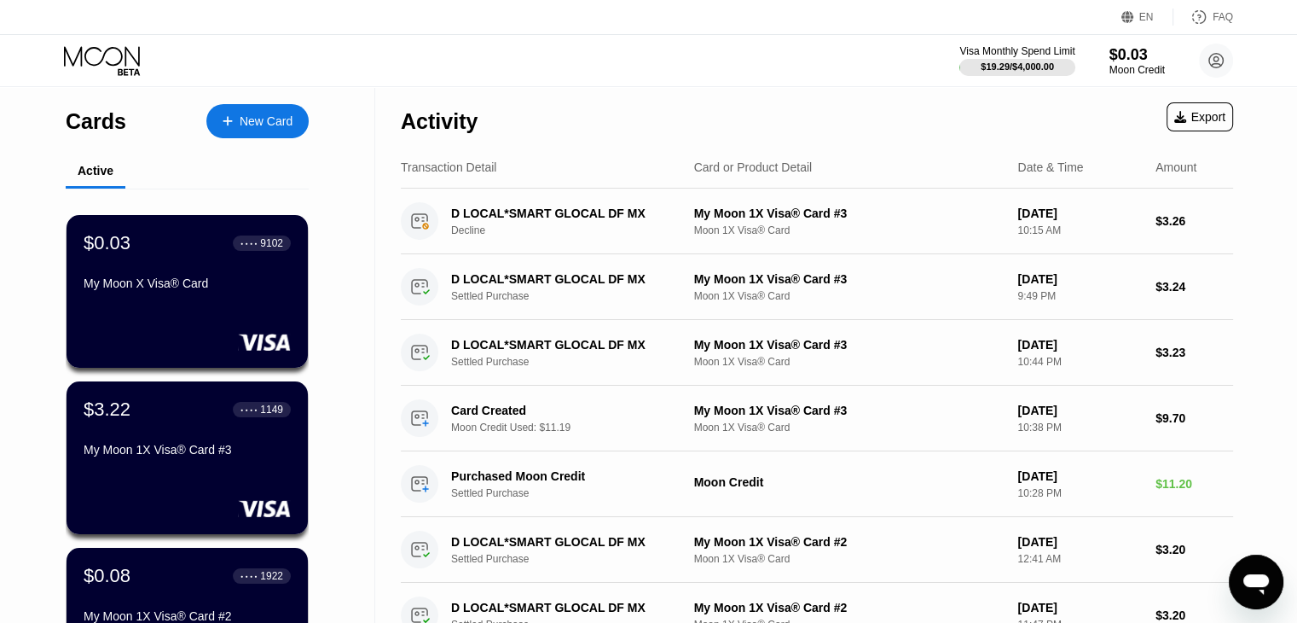
click at [245, 114] on div "New Card" at bounding box center [266, 121] width 53 height 14
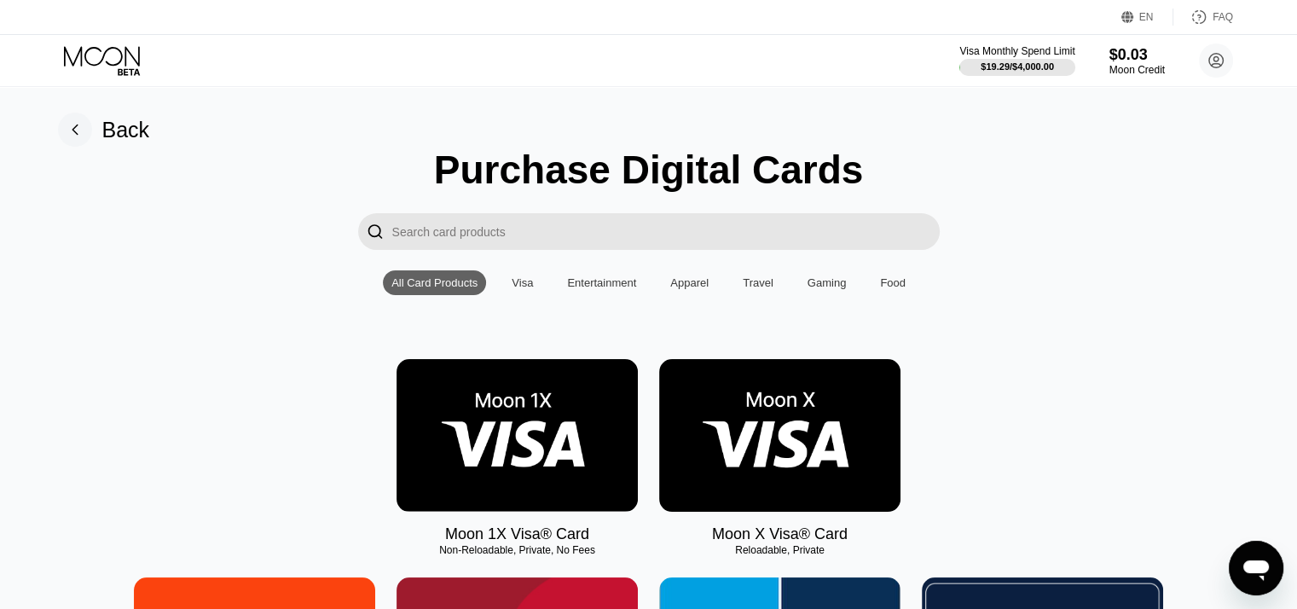
click at [774, 471] on img at bounding box center [779, 435] width 241 height 153
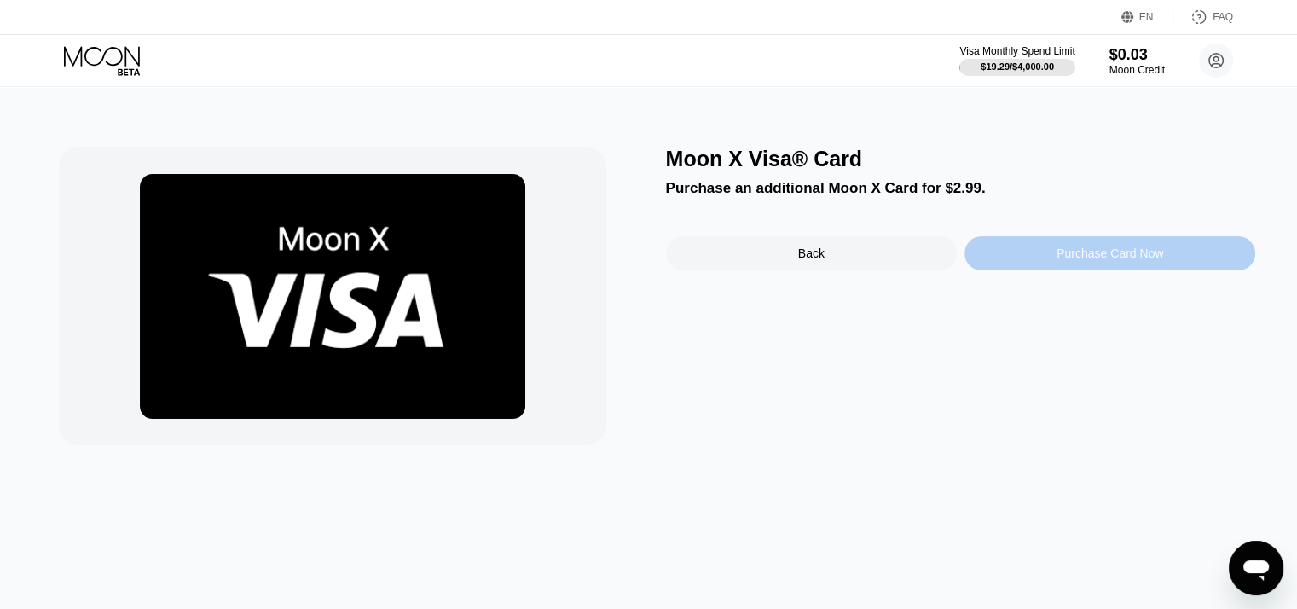
click at [1008, 268] on div "Purchase Card Now" at bounding box center [1109, 253] width 291 height 34
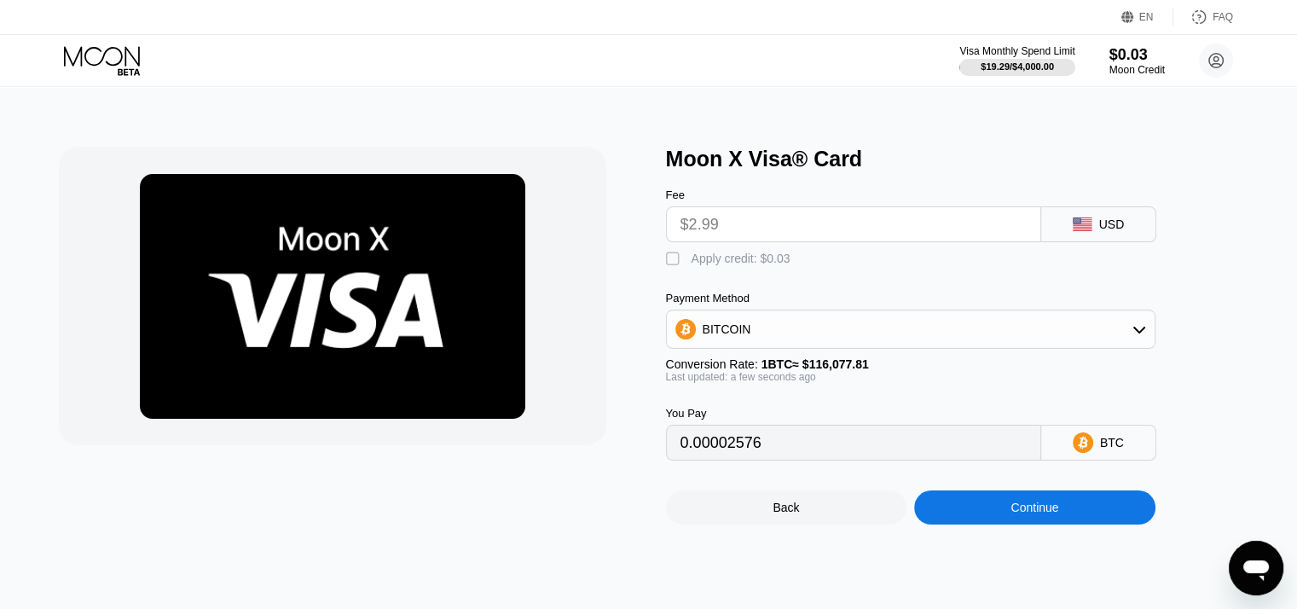
click at [781, 514] on div "Back" at bounding box center [786, 508] width 26 height 14
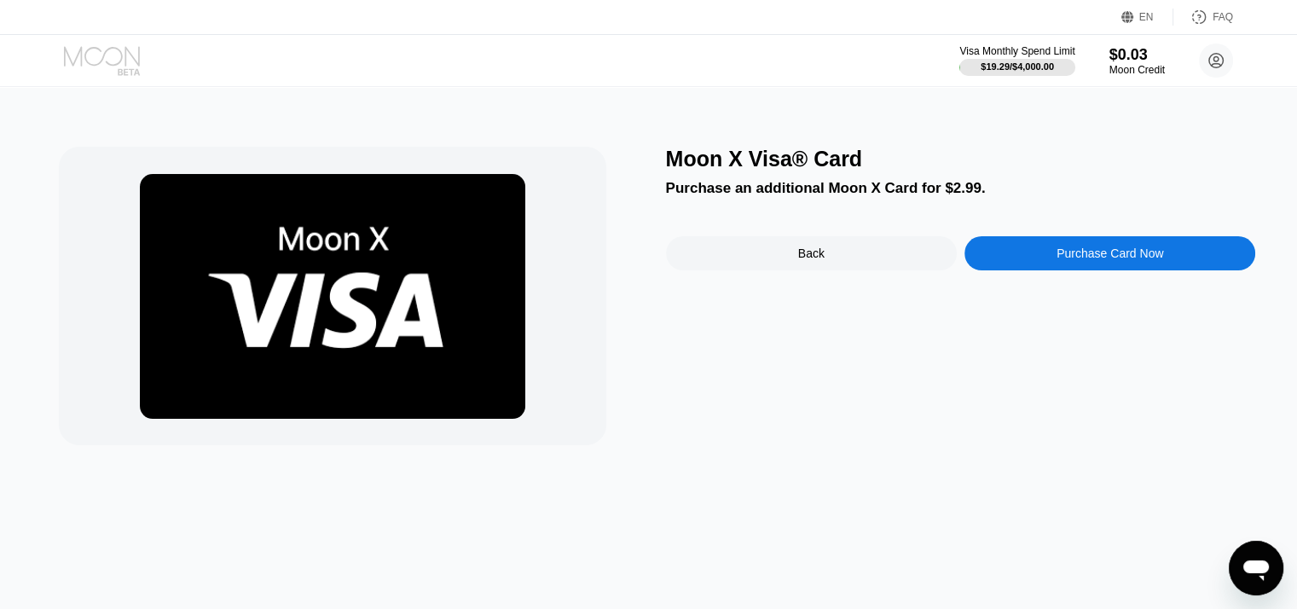
click at [86, 61] on icon at bounding box center [102, 56] width 76 height 20
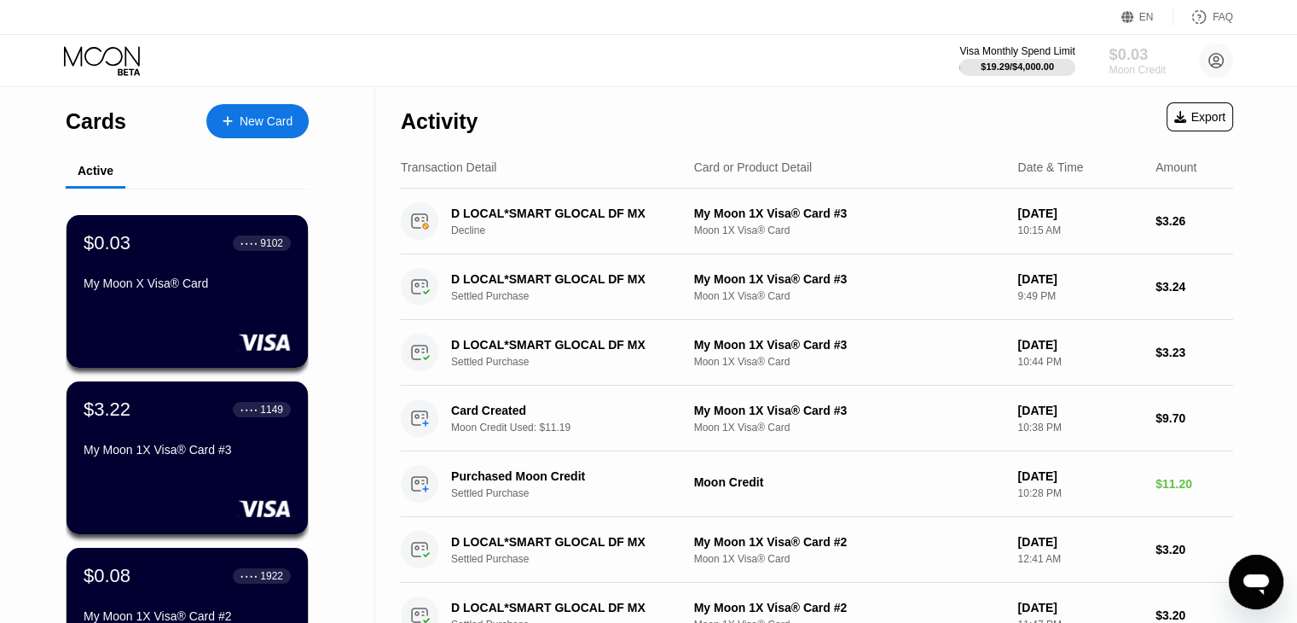
click at [1126, 51] on div "$0.03" at bounding box center [1137, 54] width 57 height 18
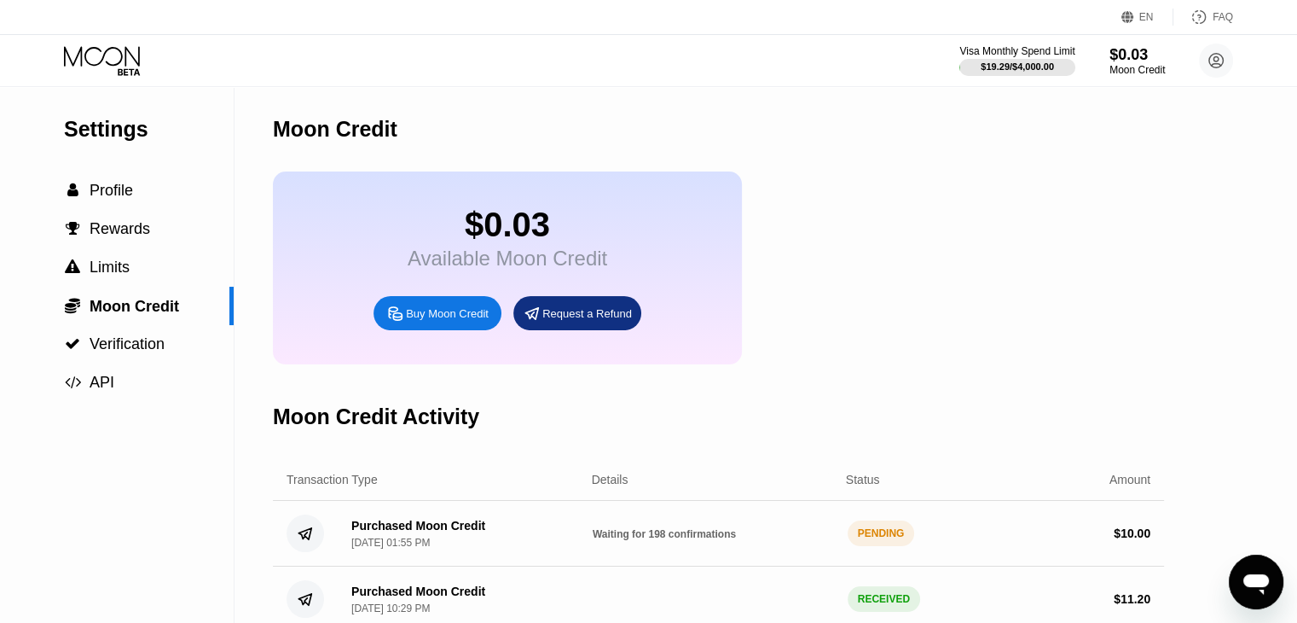
click at [61, 71] on div "Visa Monthly Spend Limit $19.29 / $4,000.00 $0.03 Moon Credit mypoqh@mailto.plu…" at bounding box center [648, 60] width 1297 height 51
click at [86, 68] on icon at bounding box center [103, 61] width 79 height 30
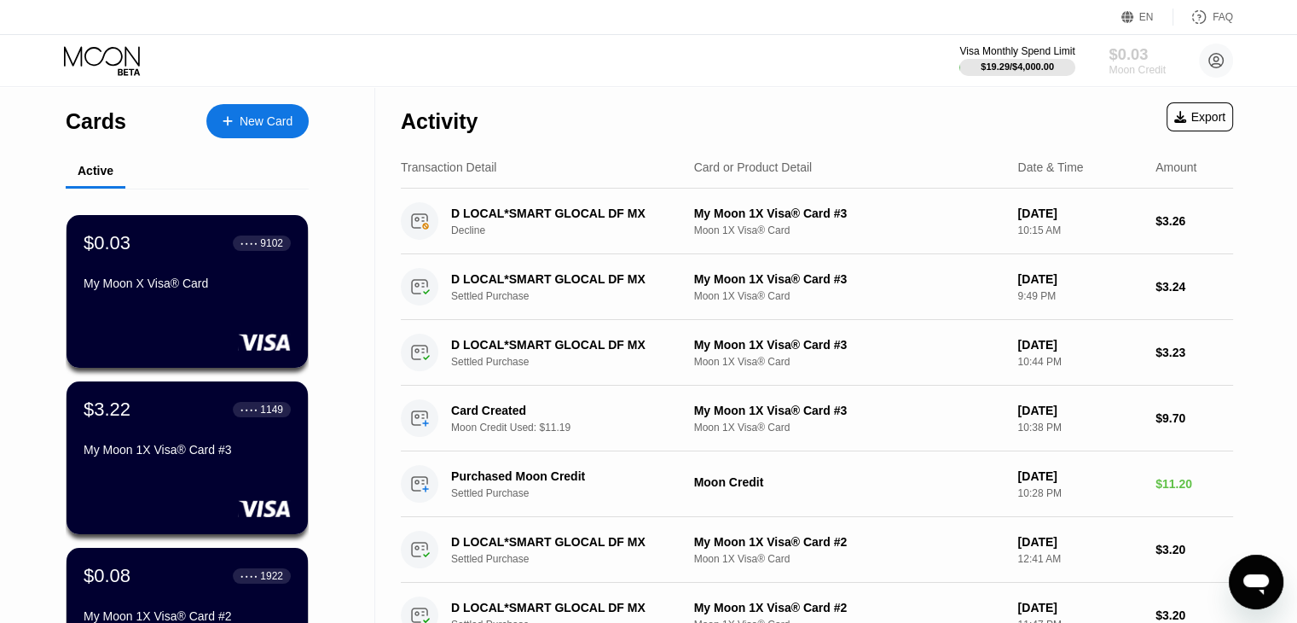
click at [1109, 51] on div "$0.03" at bounding box center [1137, 54] width 57 height 18
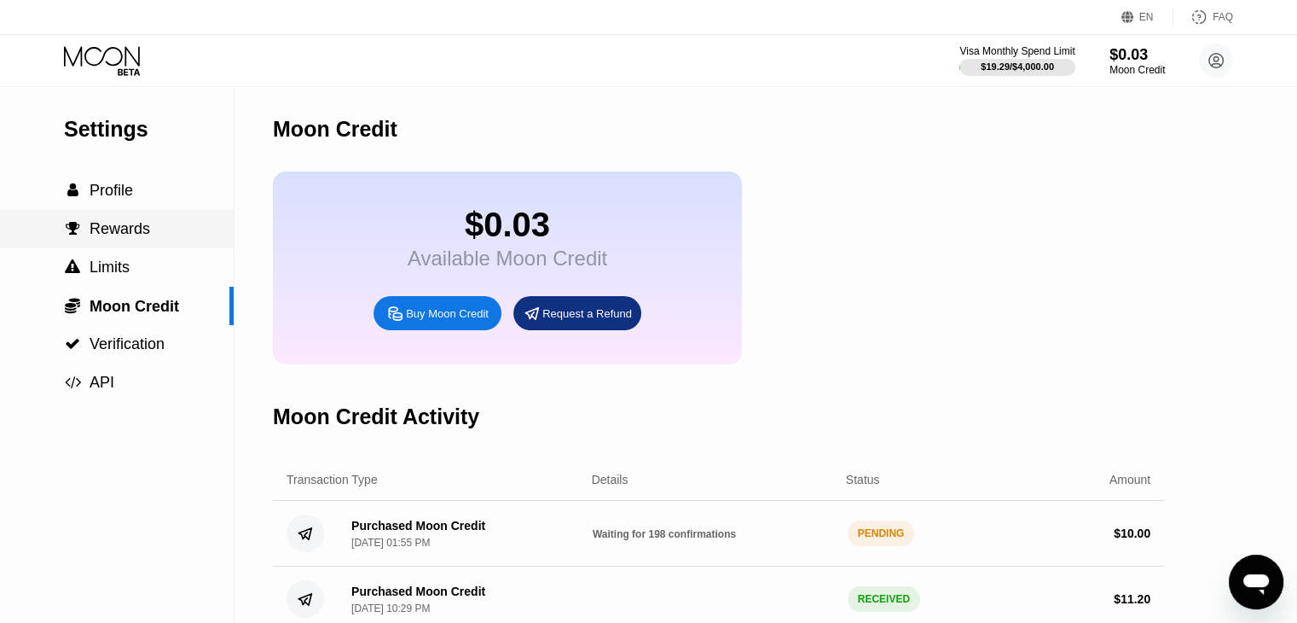
click at [133, 237] on span "Rewards" at bounding box center [120, 228] width 61 height 17
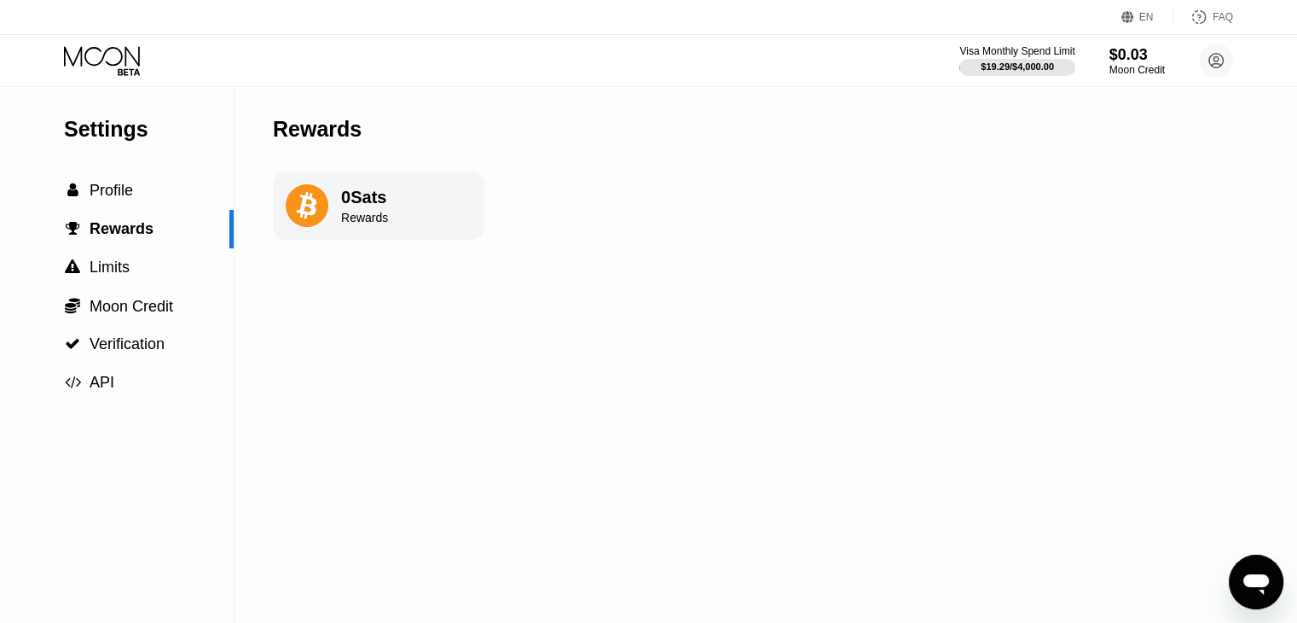
click at [308, 216] on icon at bounding box center [306, 205] width 20 height 27
click at [190, 272] on div " Limits" at bounding box center [117, 267] width 234 height 18
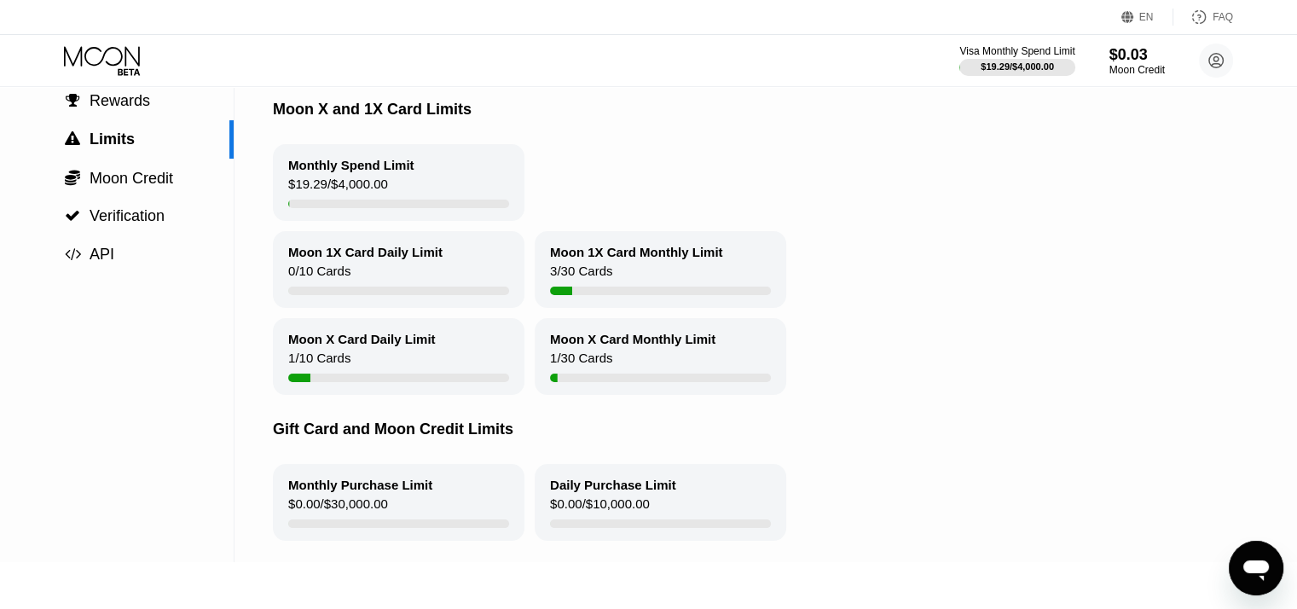
scroll to position [130, 0]
click at [396, 373] on div "Moon X Card Daily Limit 1 / 10 Cards" at bounding box center [399, 354] width 252 height 77
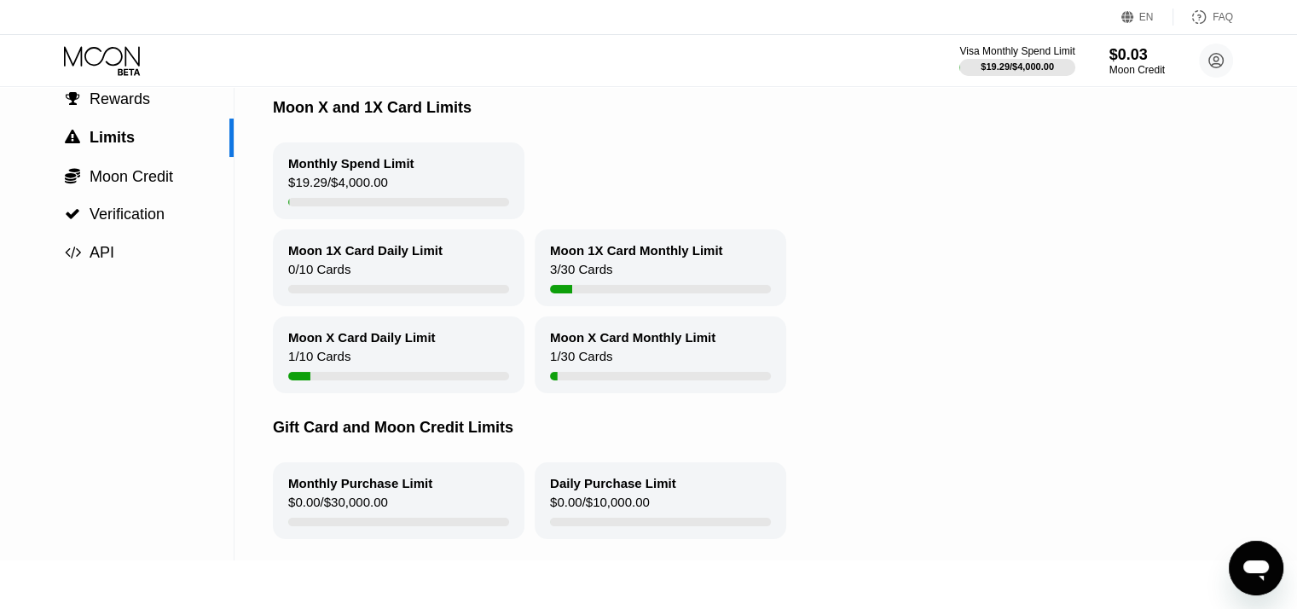
click at [396, 373] on div "Moon X Card Daily Limit 1 / 10 Cards" at bounding box center [399, 354] width 252 height 77
click at [153, 250] on div " API" at bounding box center [117, 253] width 234 height 18
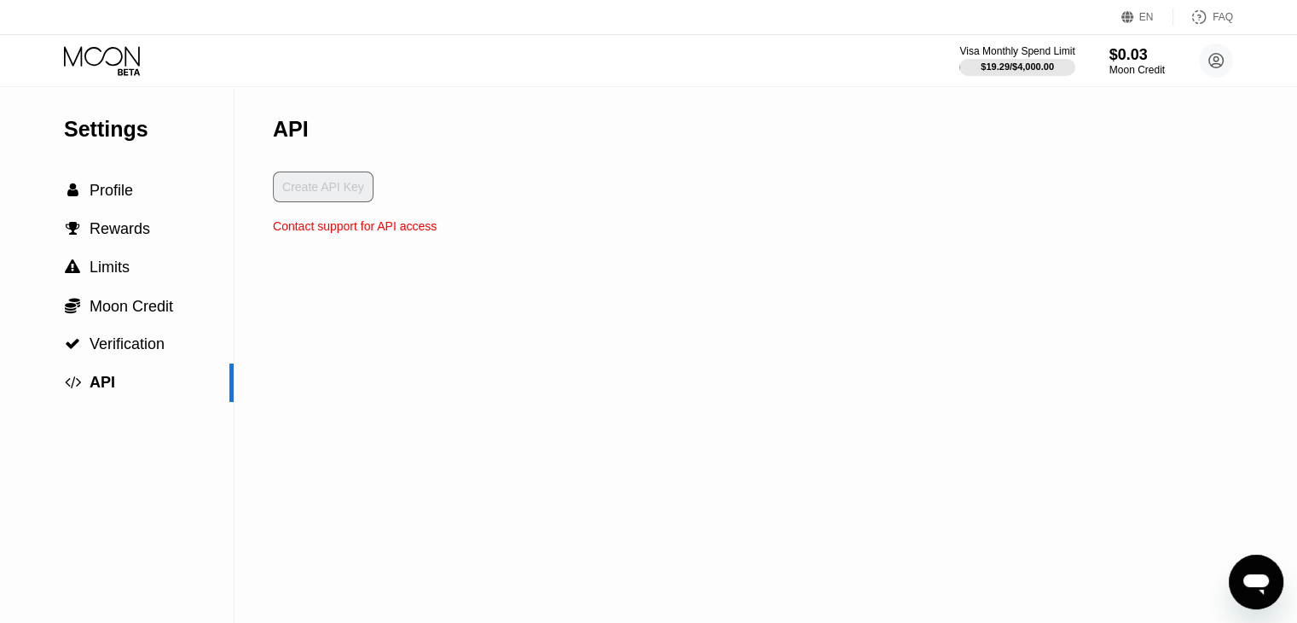
click at [114, 55] on icon at bounding box center [103, 61] width 79 height 30
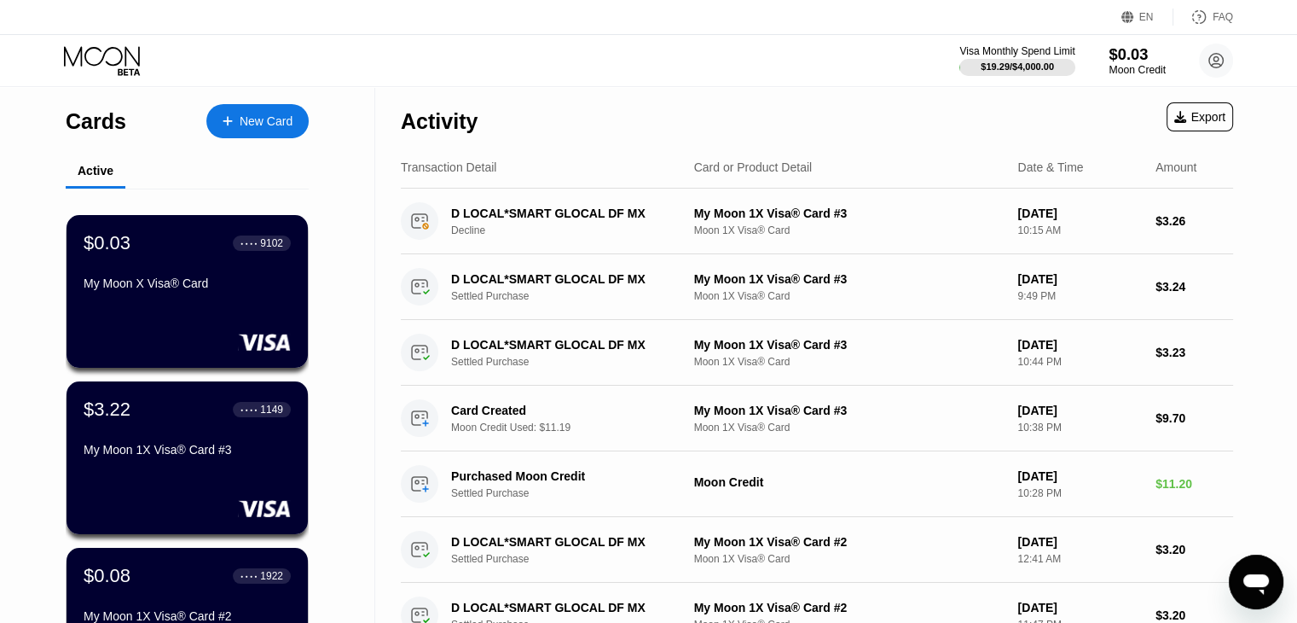
click at [1150, 67] on div "Moon Credit" at bounding box center [1137, 70] width 57 height 12
